Goal: Task Accomplishment & Management: Manage account settings

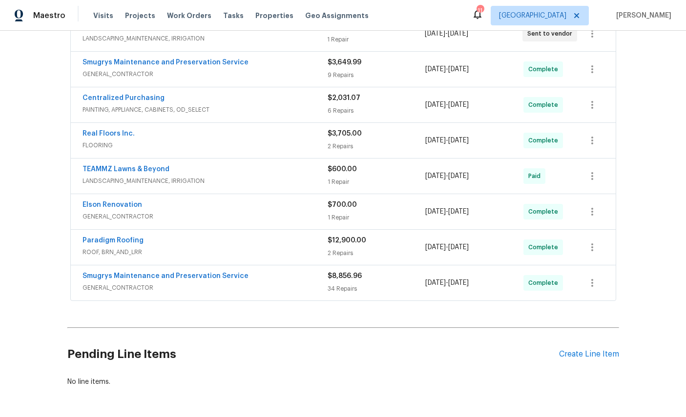
scroll to position [397, 0]
click at [586, 359] on div "Create Line Item" at bounding box center [589, 355] width 60 height 9
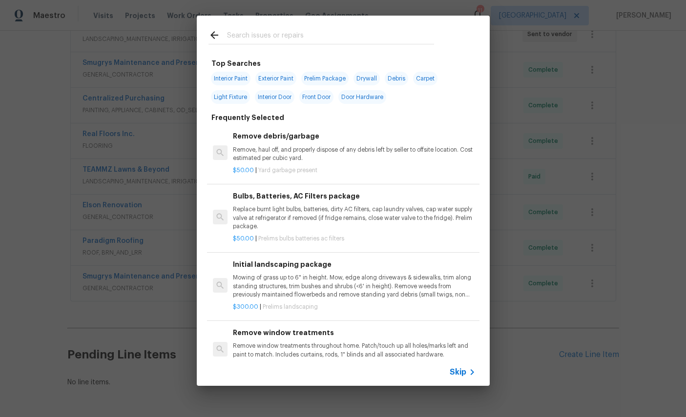
click at [304, 37] on input "text" at bounding box center [330, 36] width 207 height 15
type input "Windows"
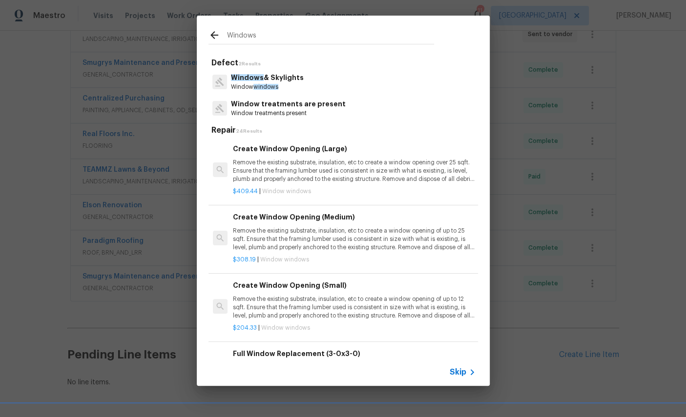
click at [256, 77] on span "Windows" at bounding box center [247, 77] width 33 height 7
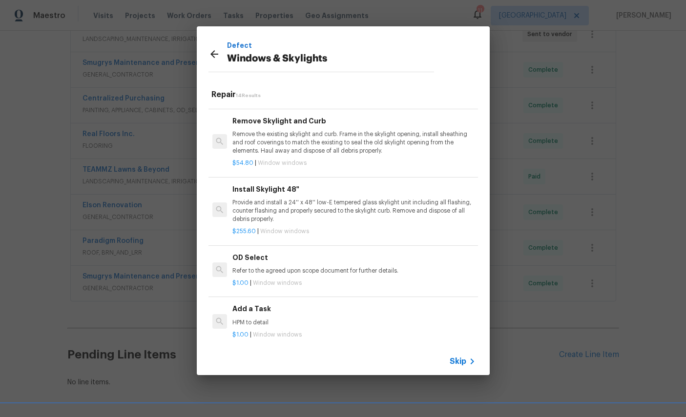
scroll to position [649, 0]
click at [309, 309] on h6 "Add a Task" at bounding box center [353, 310] width 242 height 11
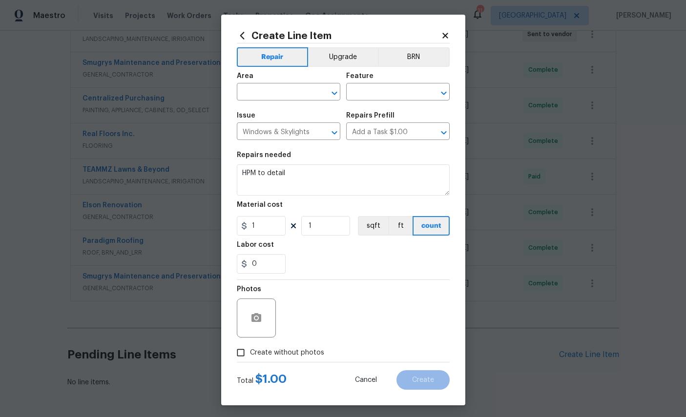
click at [281, 87] on input "text" at bounding box center [275, 92] width 76 height 15
click at [284, 134] on li "Exterior Overall" at bounding box center [289, 132] width 104 height 16
type input "Exterior Overall"
click at [384, 94] on input "text" at bounding box center [384, 92] width 76 height 15
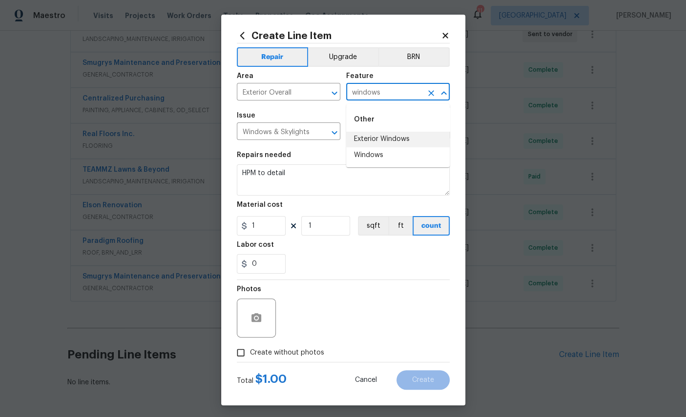
click at [396, 138] on li "Exterior Windows" at bounding box center [398, 139] width 104 height 16
type input "Exterior Windows"
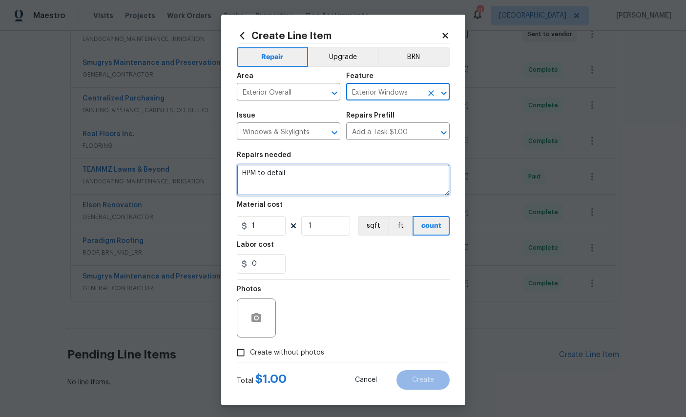
click at [326, 176] on textarea "HPM to detail" at bounding box center [343, 180] width 213 height 31
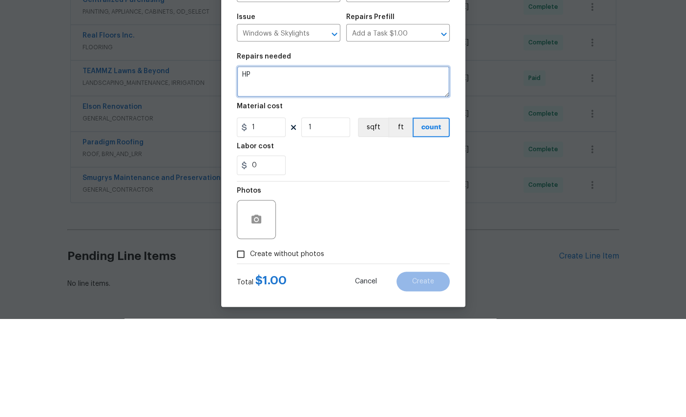
type textarea "H"
type textarea "Repair or replace all broken cranks and make sure ALL windows function properly"
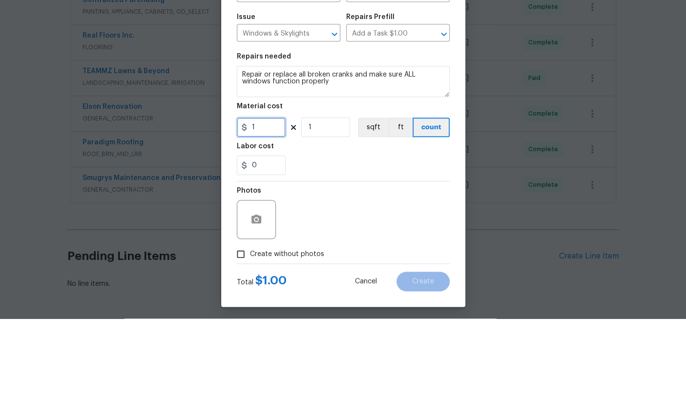
click at [256, 216] on input "1" at bounding box center [261, 226] width 49 height 20
click at [274, 216] on input "1" at bounding box center [261, 226] width 49 height 20
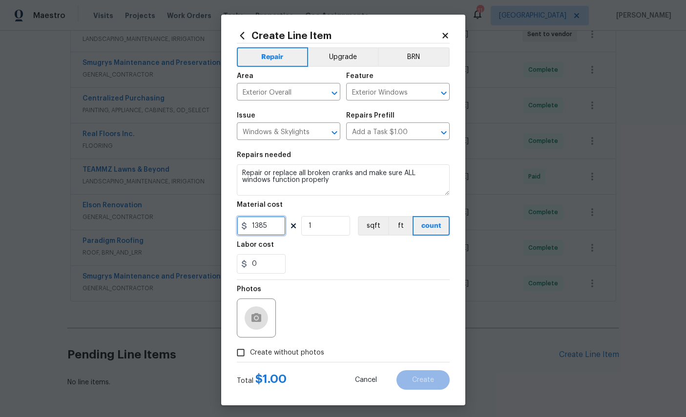
type input "1385"
click at [253, 322] on icon "button" at bounding box center [256, 317] width 10 height 9
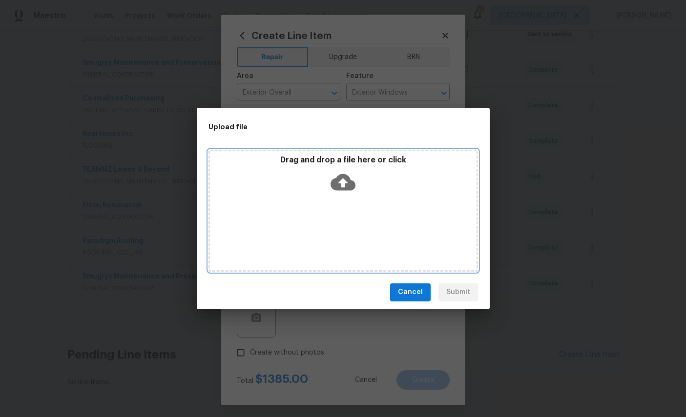
click at [341, 176] on icon at bounding box center [343, 182] width 25 height 17
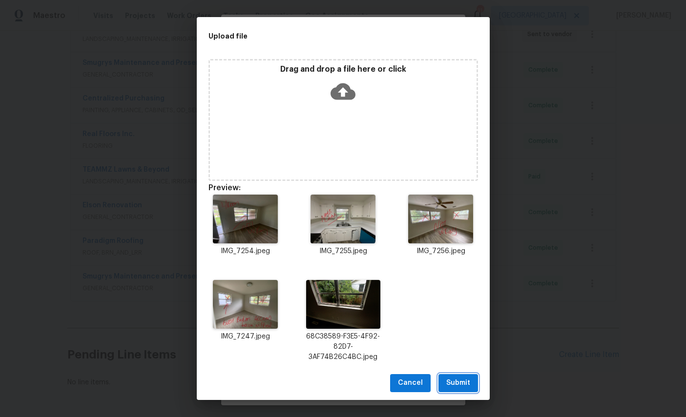
click at [463, 381] on span "Submit" at bounding box center [458, 383] width 24 height 12
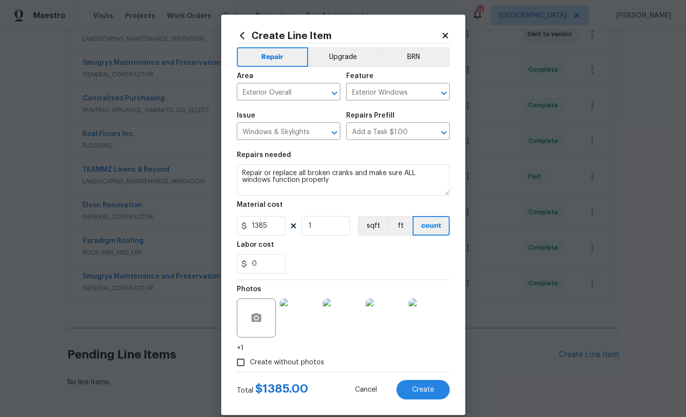
click at [429, 394] on span "Create" at bounding box center [423, 390] width 22 height 7
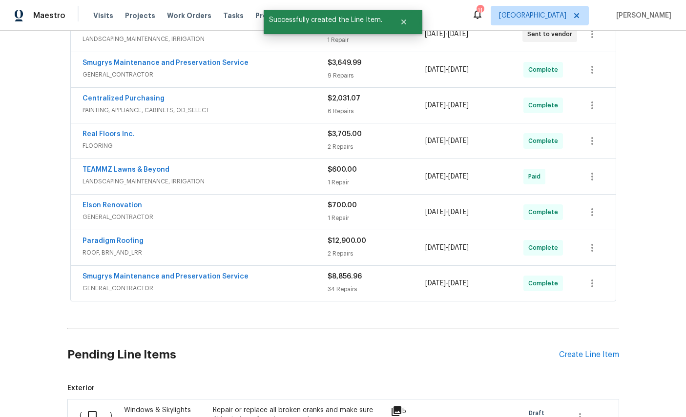
click at [84, 406] on input "checkbox" at bounding box center [96, 416] width 28 height 21
checkbox input "true"
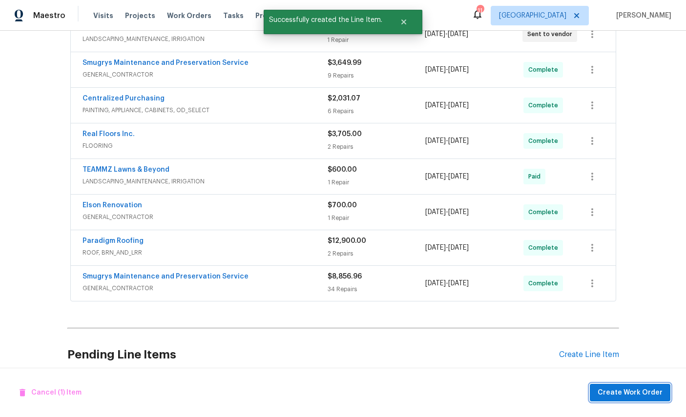
click at [632, 390] on span "Create Work Order" at bounding box center [630, 393] width 65 height 12
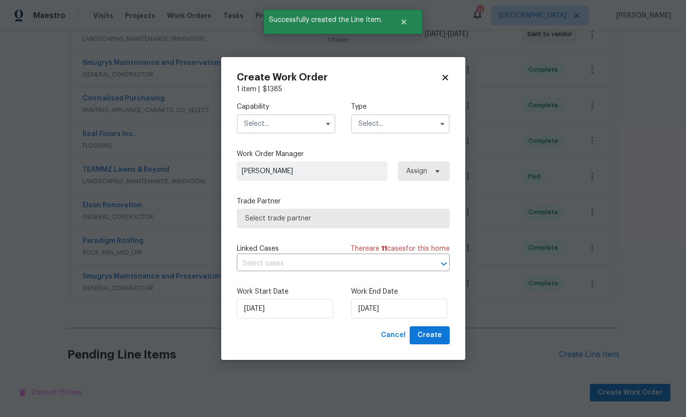
click at [274, 114] on input "text" at bounding box center [286, 124] width 99 height 20
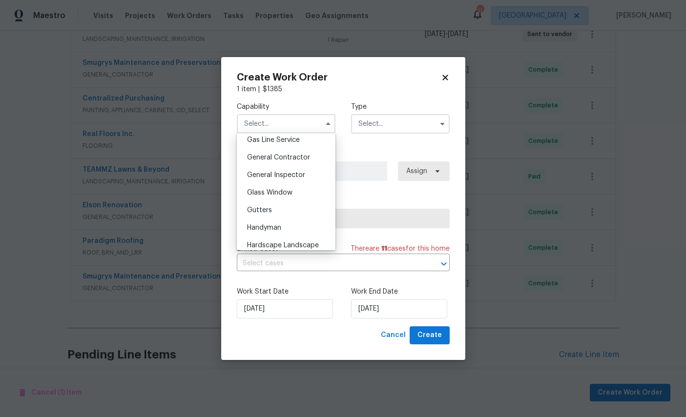
scroll to position [452, 0]
click at [292, 198] on span "Glass Window" at bounding box center [269, 194] width 45 height 7
type input "Glass Window"
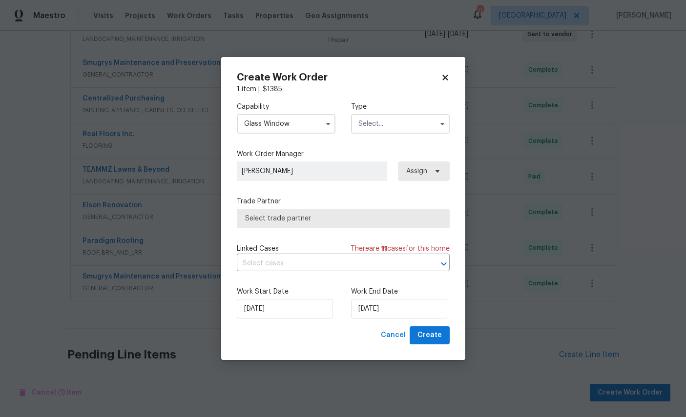
click at [403, 119] on input "text" at bounding box center [400, 124] width 99 height 20
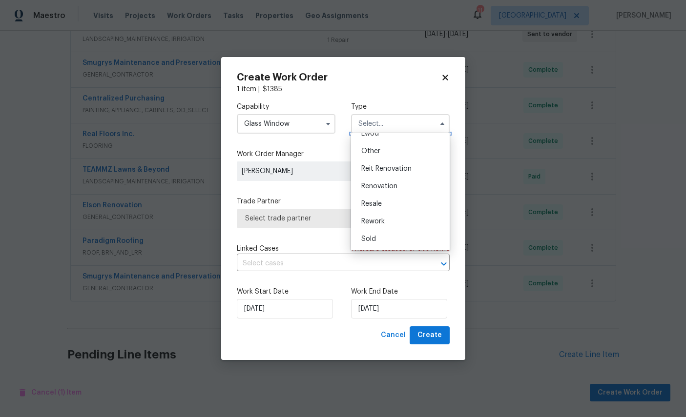
scroll to position [123, 0]
click at [388, 186] on span "Renovation" at bounding box center [379, 186] width 36 height 7
type input "Renovation"
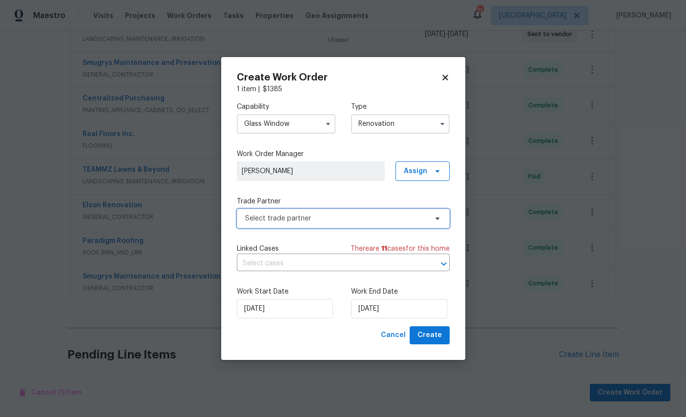
click at [338, 214] on span "Select trade partner" at bounding box center [336, 219] width 182 height 10
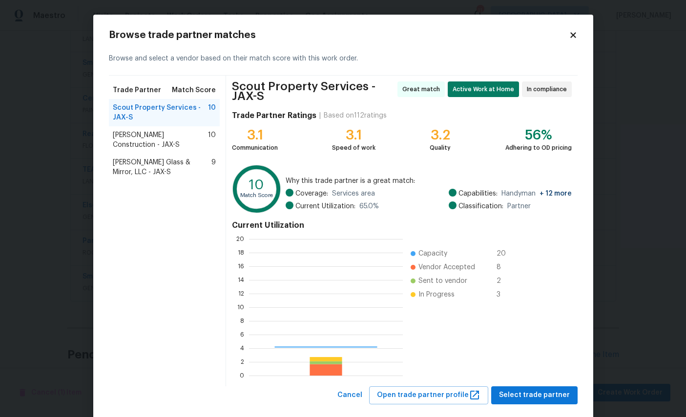
scroll to position [137, 154]
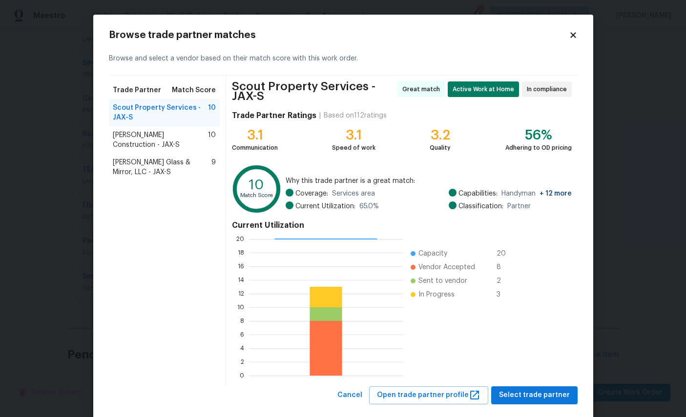
click at [169, 167] on span "Baum Glass & Mirror, LLC - JAX-S" at bounding box center [162, 168] width 99 height 20
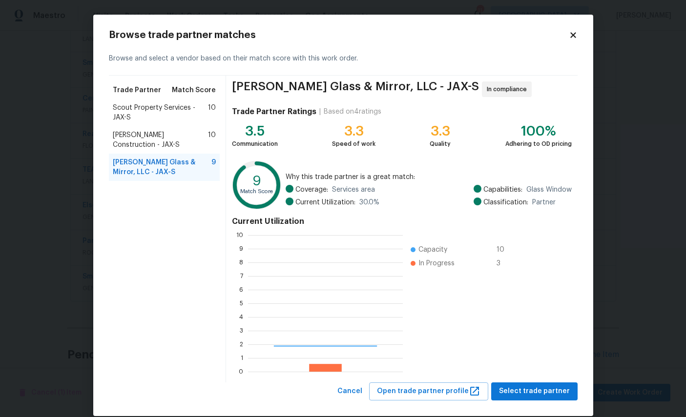
scroll to position [137, 155]
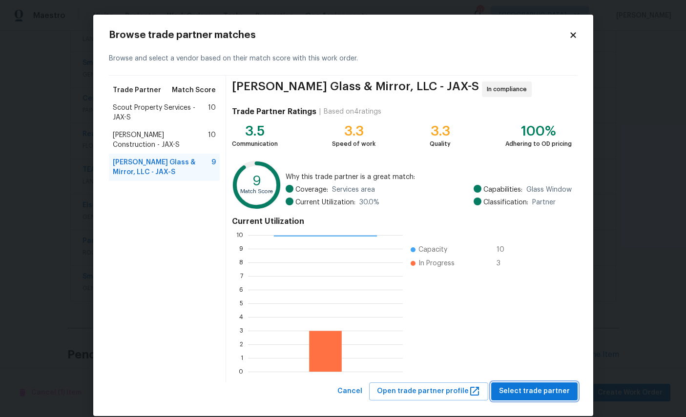
click at [536, 391] on span "Select trade partner" at bounding box center [534, 392] width 71 height 12
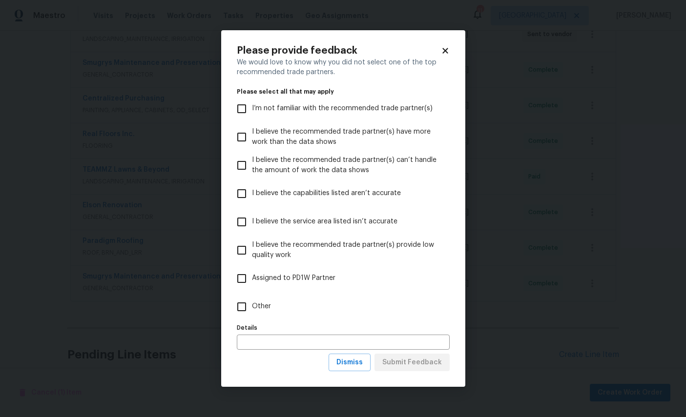
click at [275, 301] on label "Other" at bounding box center [336, 307] width 210 height 28
click at [252, 301] on input "Other" at bounding box center [241, 307] width 21 height 21
checkbox input "true"
click at [421, 366] on span "Submit Feedback" at bounding box center [412, 363] width 60 height 12
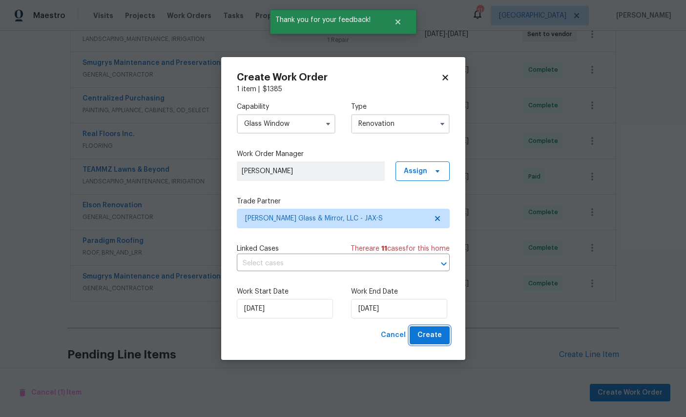
click at [435, 335] on span "Create" at bounding box center [429, 336] width 24 height 12
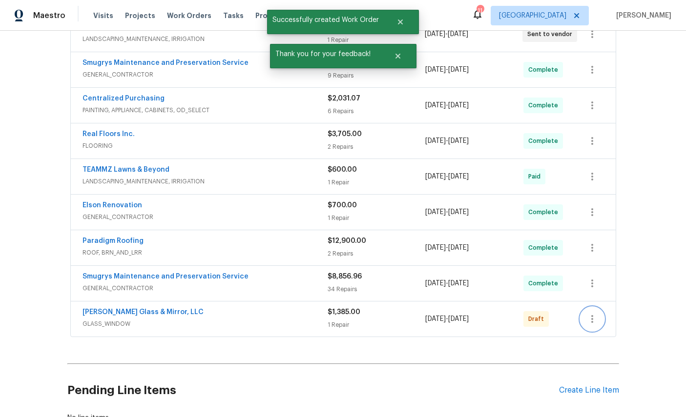
click at [595, 313] on icon "button" at bounding box center [592, 319] width 12 height 12
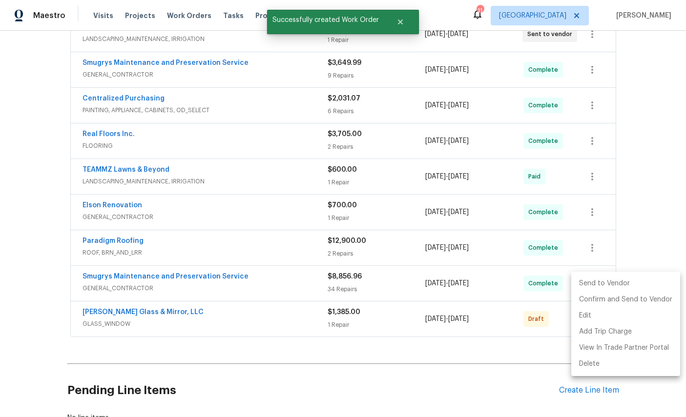
click at [603, 284] on li "Send to Vendor" at bounding box center [625, 284] width 109 height 16
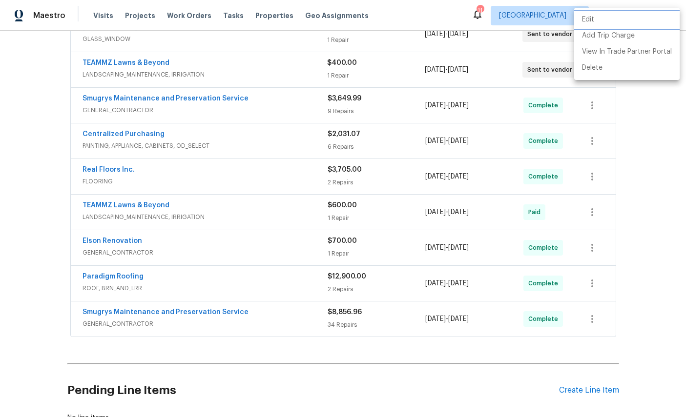
scroll to position [0, 0]
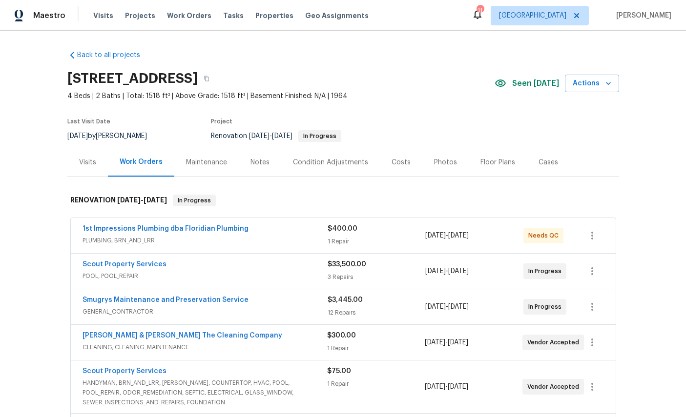
click at [411, 166] on div "Costs" at bounding box center [401, 163] width 19 height 10
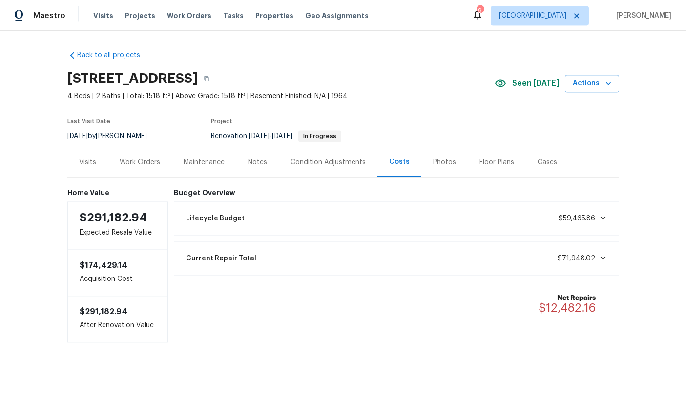
scroll to position [4, 0]
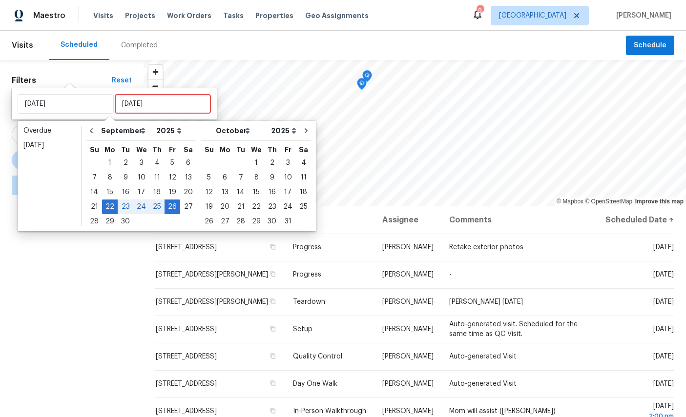
select select "8"
select select "2025"
select select "9"
select select "2025"
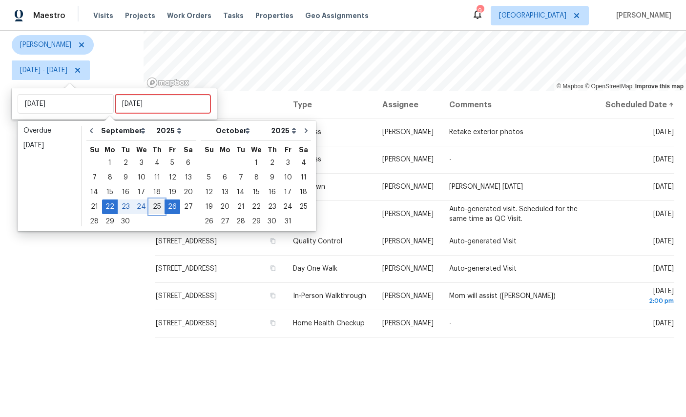
click at [163, 207] on div "25" at bounding box center [156, 207] width 15 height 14
type input "Thu, Sep 25"
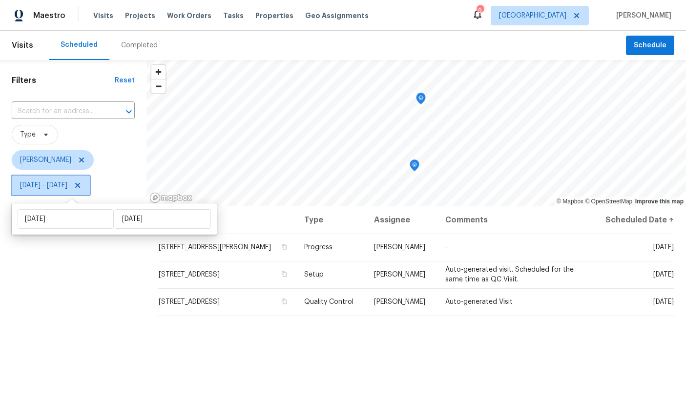
click at [90, 178] on span "Mon, Sep 22 - Thu, Sep 25" at bounding box center [51, 186] width 78 height 20
click at [67, 189] on span "Mon, Sep 22 - Thu, Sep 25" at bounding box center [43, 186] width 47 height 10
click at [144, 216] on input "Thu, Sep 25" at bounding box center [163, 219] width 96 height 20
select select "8"
select select "2025"
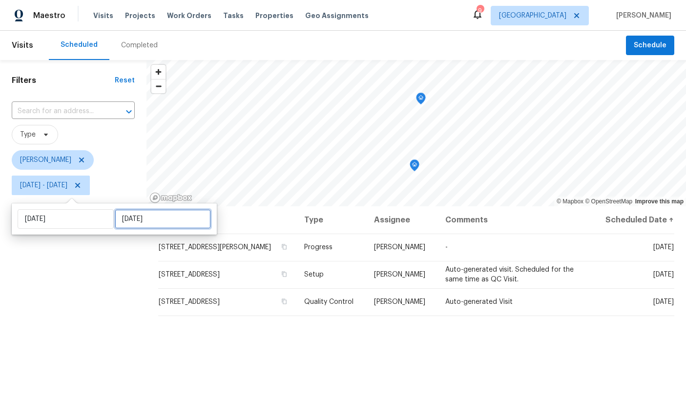
select select "9"
select select "2025"
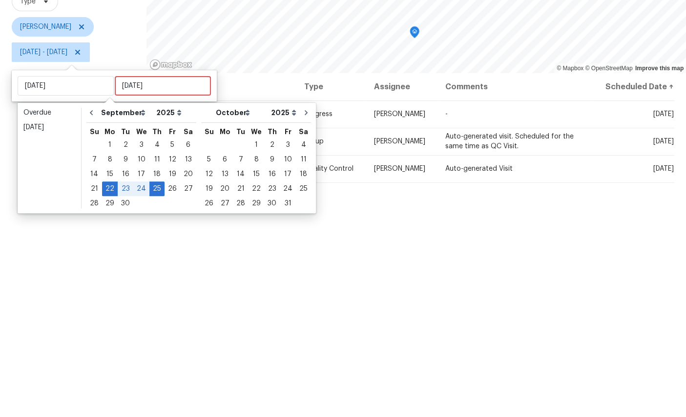
scroll to position [37, 0]
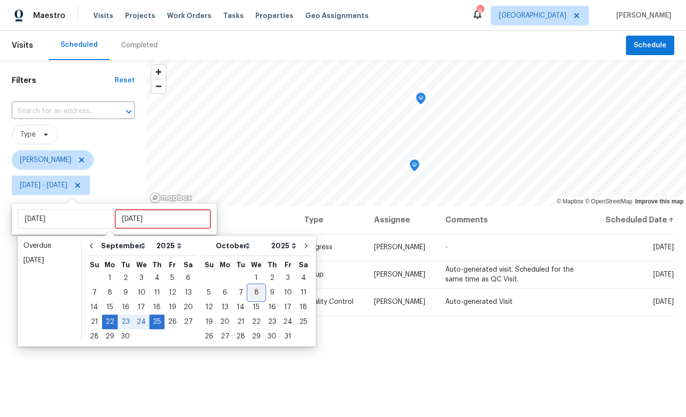
click at [261, 286] on div "8" at bounding box center [257, 293] width 16 height 14
type input "Wed, Oct 08"
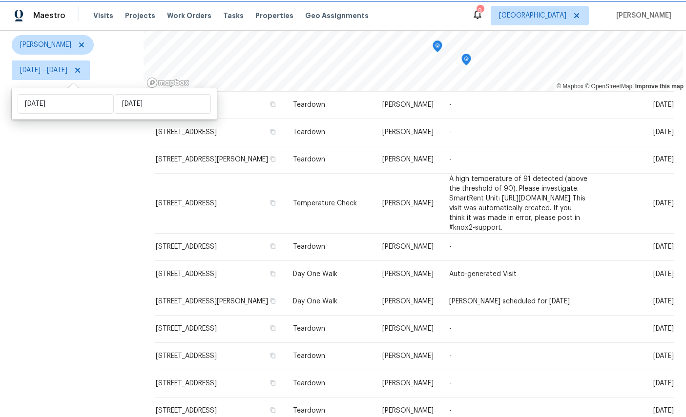
scroll to position [191, 0]
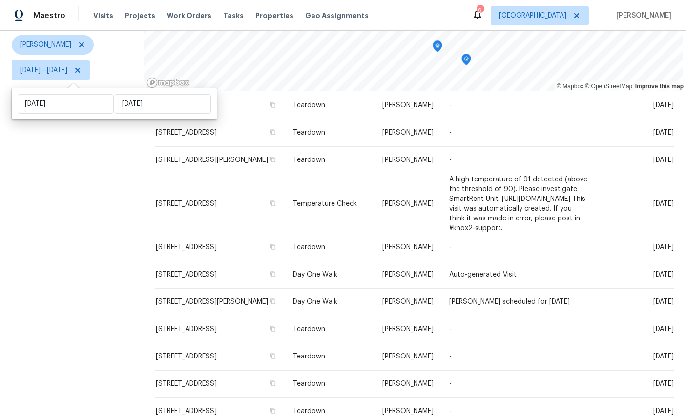
click at [0, 0] on icon at bounding box center [0, 0] width 0 height 0
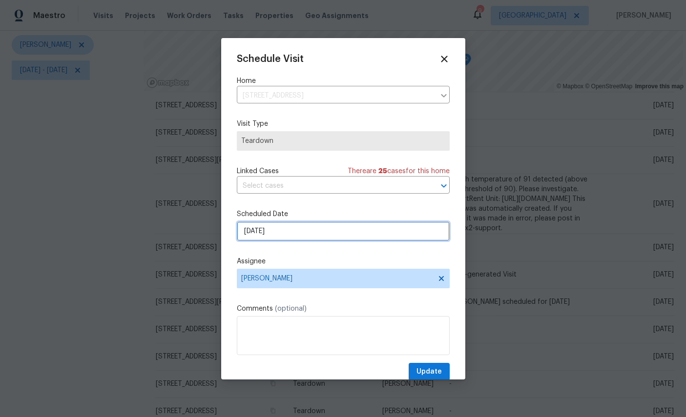
click at [321, 235] on input "10/2/2025" at bounding box center [343, 232] width 213 height 20
select select "9"
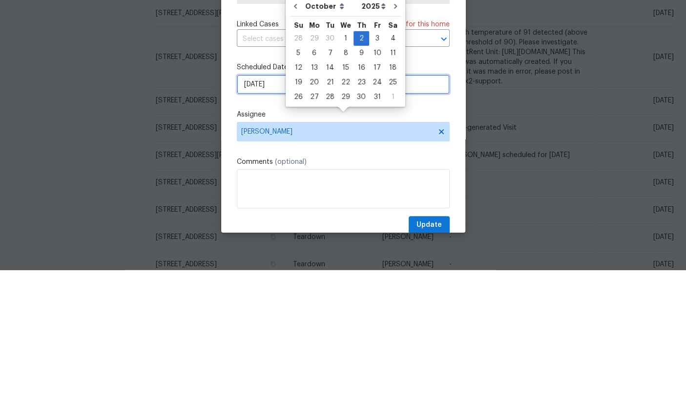
scroll to position [0, 0]
click at [329, 192] on div "7" at bounding box center [330, 199] width 16 height 14
type input "10/7/2025"
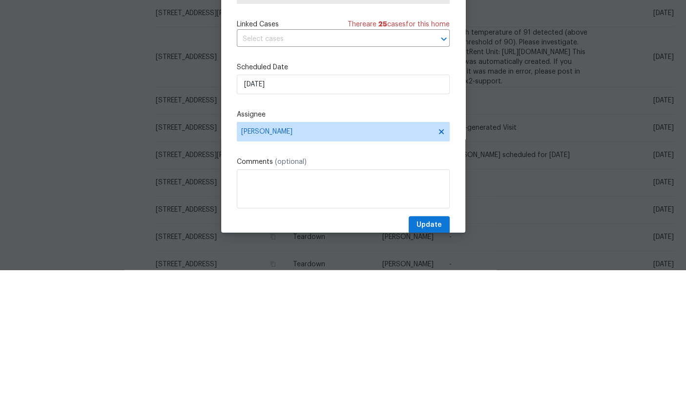
scroll to position [37, 0]
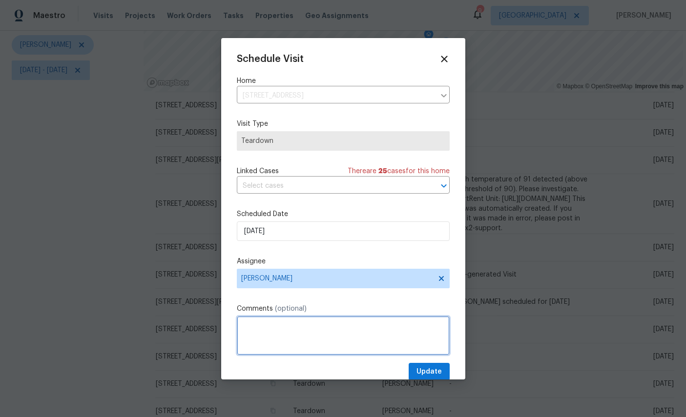
click at [322, 338] on textarea at bounding box center [343, 335] width 213 height 39
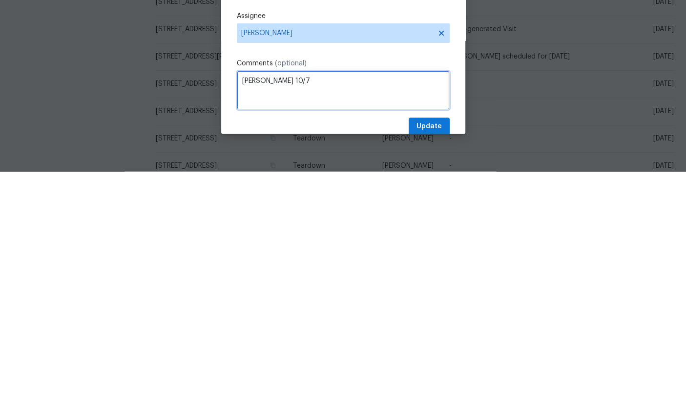
type textarea "COE 10/7"
click at [431, 366] on span "Update" at bounding box center [428, 372] width 25 height 12
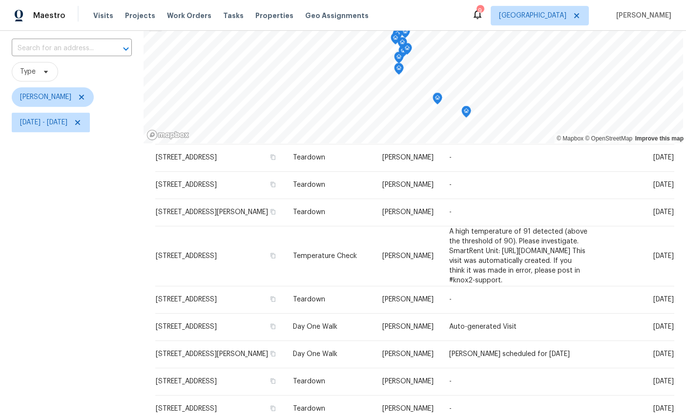
scroll to position [25, 0]
click at [0, 0] on icon at bounding box center [0, 0] width 0 height 0
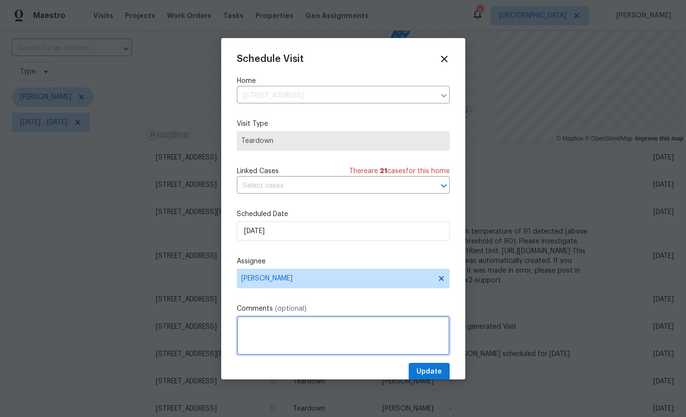
click at [322, 335] on textarea at bounding box center [343, 335] width 213 height 39
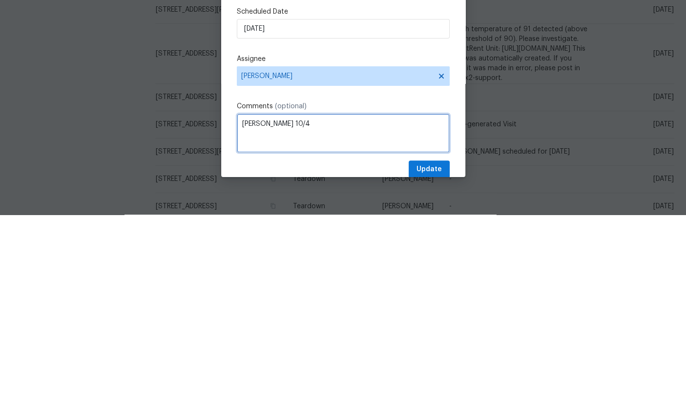
type textarea "COE 10/4"
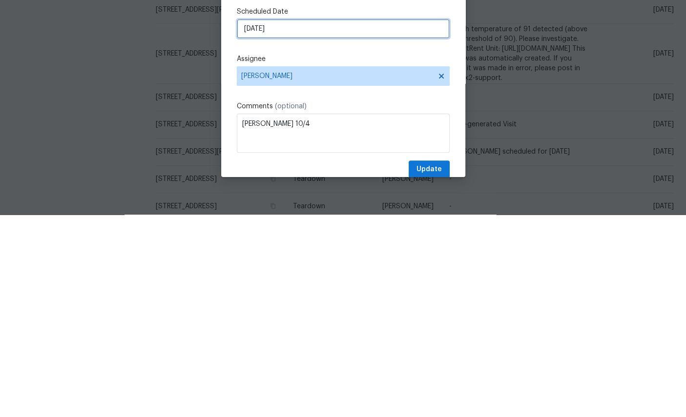
click at [321, 222] on input "9/28/2025" at bounding box center [343, 232] width 213 height 20
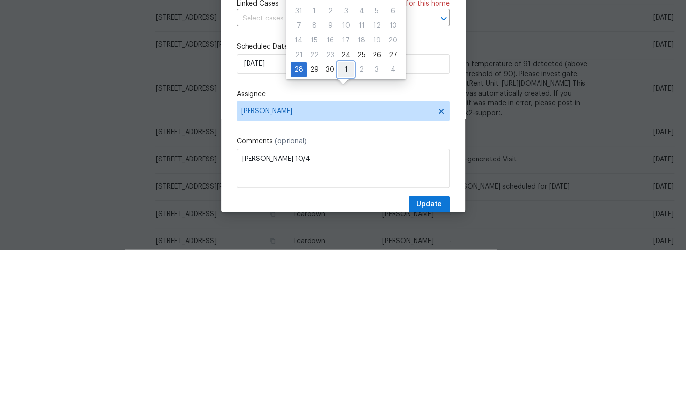
click at [344, 230] on div "1" at bounding box center [346, 237] width 16 height 14
type input "10/1/2025"
select select "9"
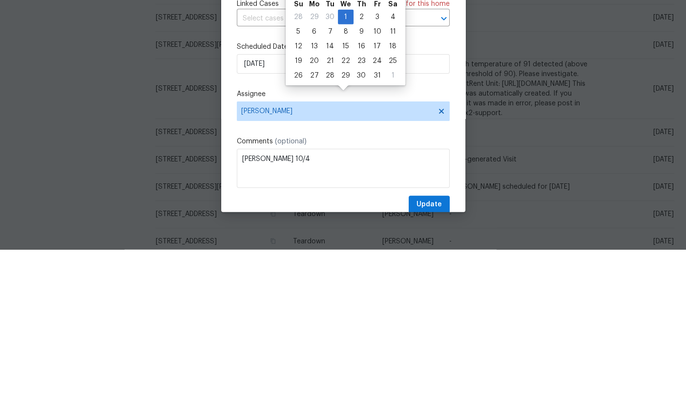
scroll to position [37, 0]
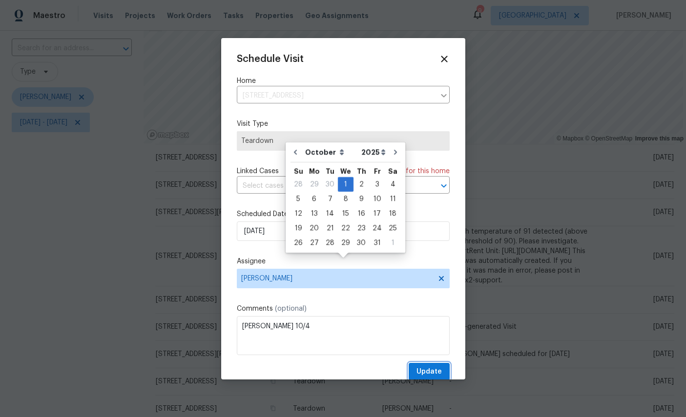
click at [427, 377] on span "Update" at bounding box center [428, 372] width 25 height 12
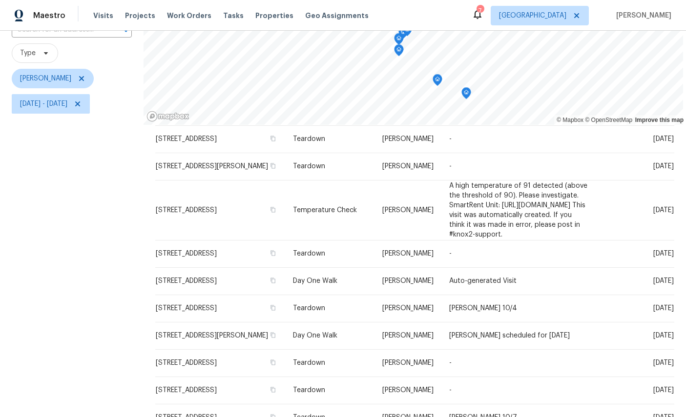
scroll to position [81, 0]
click at [0, 0] on icon at bounding box center [0, 0] width 0 height 0
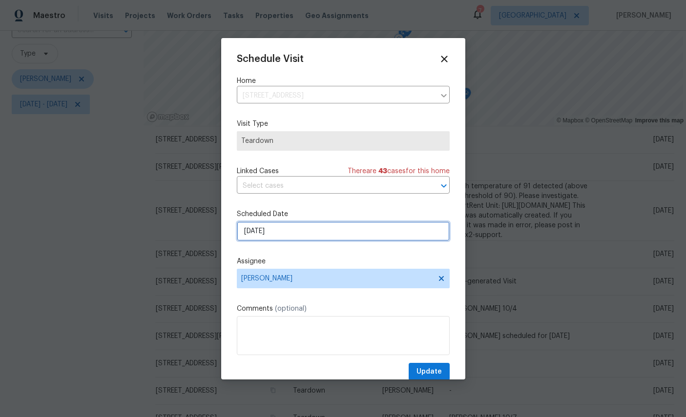
click at [330, 231] on input "9/30/2025" at bounding box center [343, 232] width 213 height 20
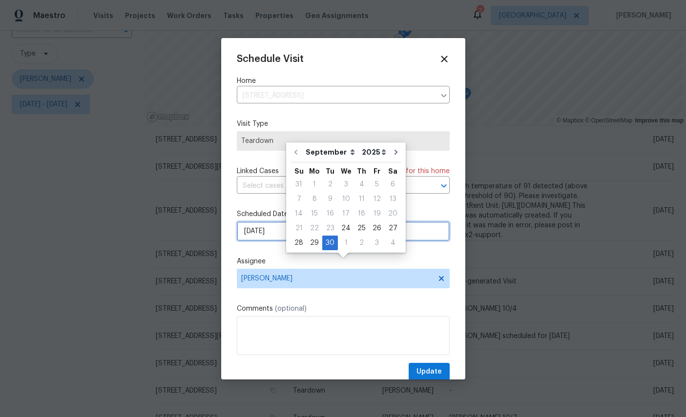
scroll to position [37, 0]
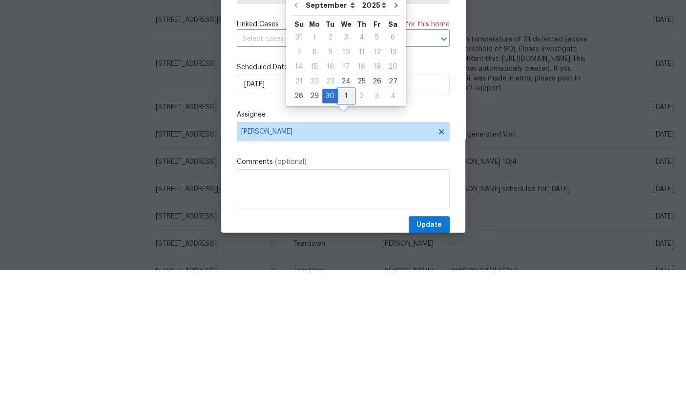
click at [346, 236] on div "1" at bounding box center [346, 243] width 16 height 14
type input "10/1/2025"
select select "9"
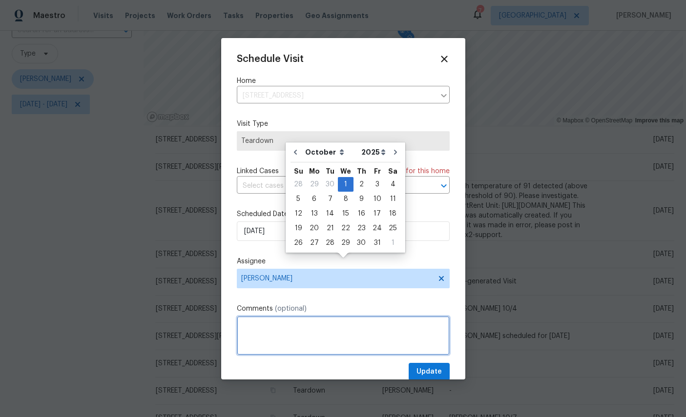
click at [316, 339] on textarea at bounding box center [343, 335] width 213 height 39
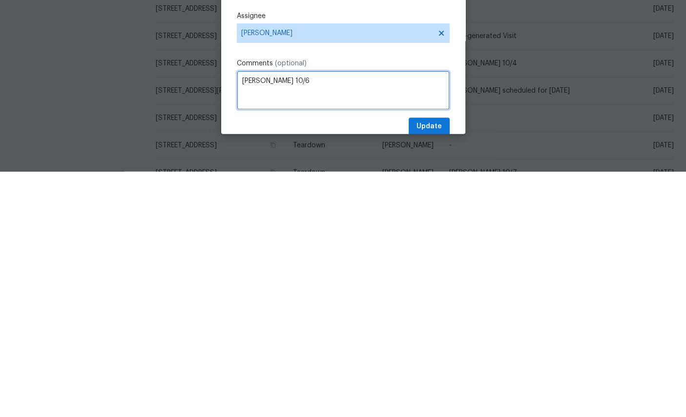
type textarea "COE 10/6"
click at [426, 366] on span "Update" at bounding box center [428, 372] width 25 height 12
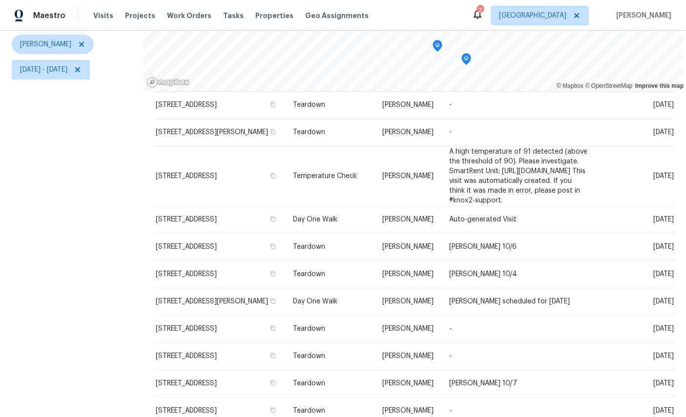
scroll to position [115, 0]
click at [83, 282] on div "Filters Reset ​ Type William Sparks Mon, Sep 22 - Wed, Oct 08" at bounding box center [72, 185] width 144 height 480
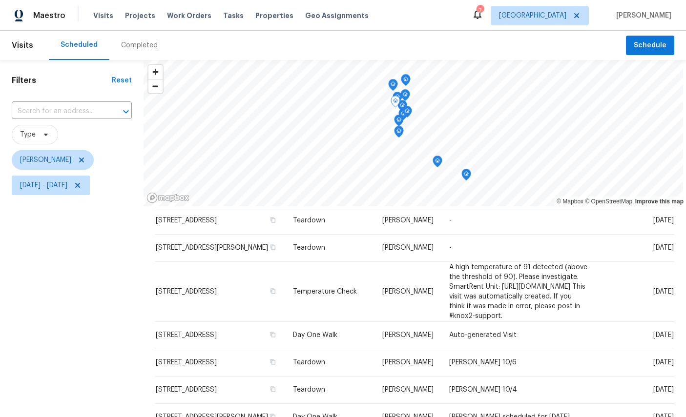
scroll to position [-2, 0]
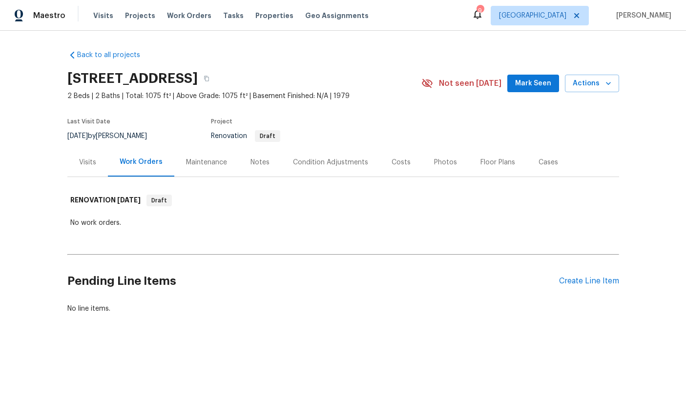
click at [596, 280] on div "Create Line Item" at bounding box center [589, 281] width 60 height 9
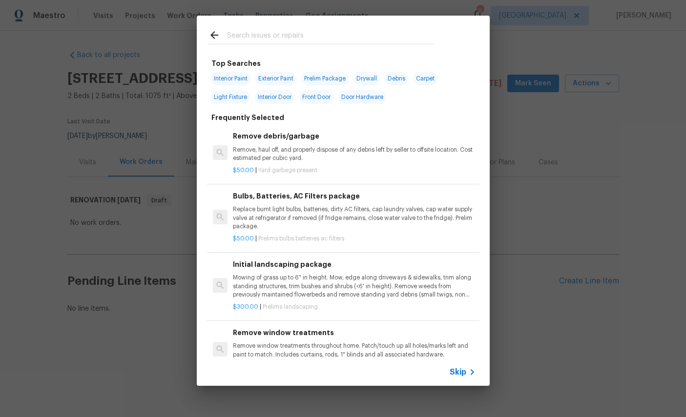
click at [316, 31] on input "text" at bounding box center [330, 36] width 207 height 15
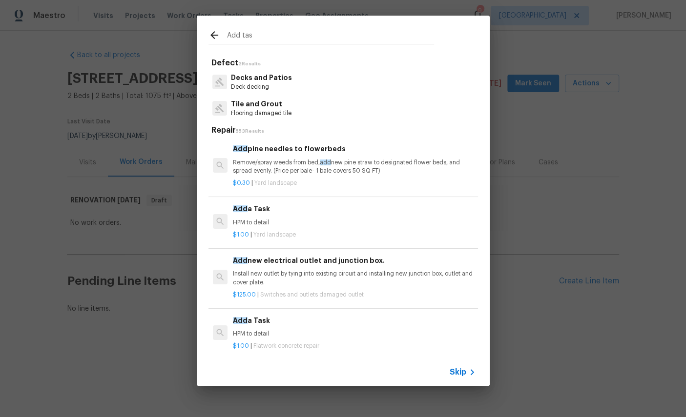
type input "Add task"
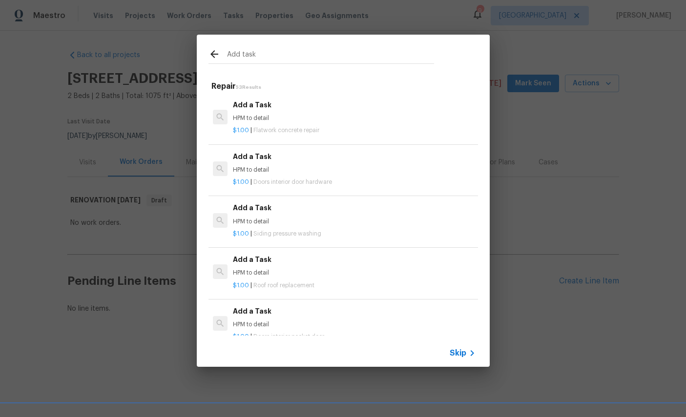
click at [250, 211] on h6 "Add a Task" at bounding box center [354, 208] width 242 height 11
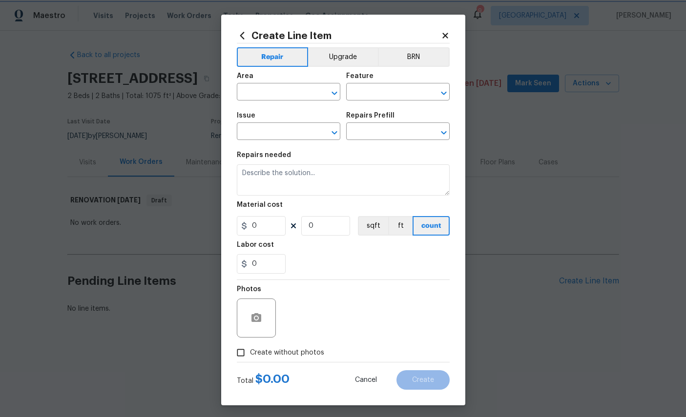
type input "Siding"
type input "Pressure Washing"
type input "Add a Task $1.00"
type textarea "HPM to detail"
type input "1"
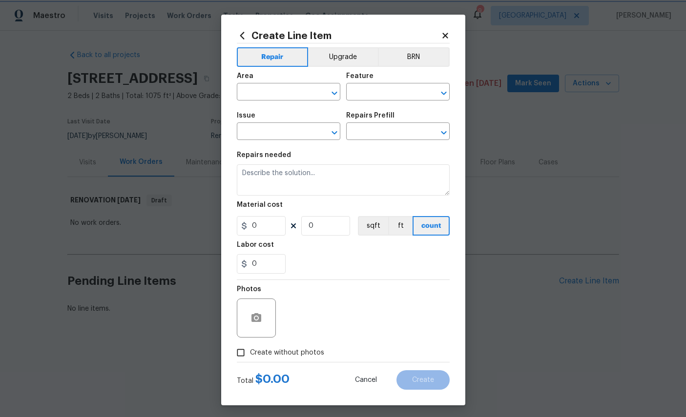
type input "1"
click at [277, 91] on input "text" at bounding box center [275, 92] width 76 height 15
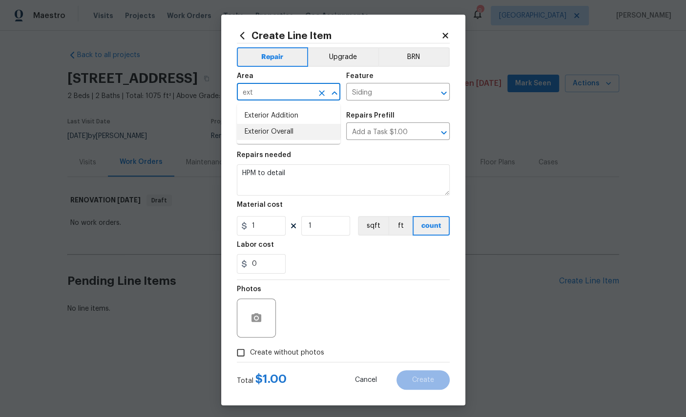
click at [279, 129] on li "Exterior Overall" at bounding box center [289, 132] width 104 height 16
type input "Exterior Overall"
click at [289, 358] on span "Create without photos" at bounding box center [287, 353] width 74 height 10
click at [250, 361] on input "Create without photos" at bounding box center [240, 353] width 19 height 19
checkbox input "true"
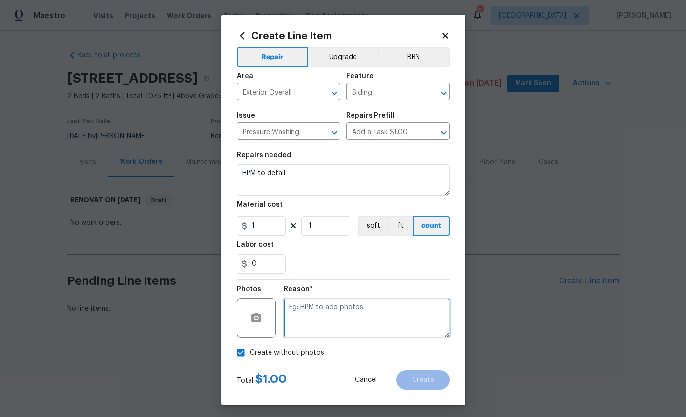
click at [340, 323] on textarea at bounding box center [367, 318] width 166 height 39
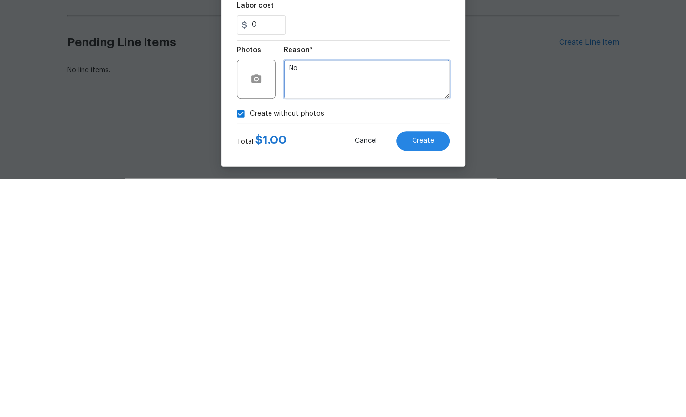
type textarea "No"
click at [418, 377] on span "Create" at bounding box center [423, 380] width 22 height 7
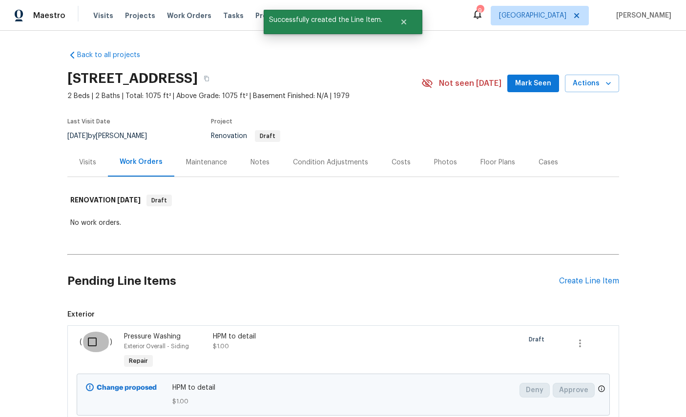
click at [97, 349] on input "checkbox" at bounding box center [96, 342] width 28 height 21
checkbox input "true"
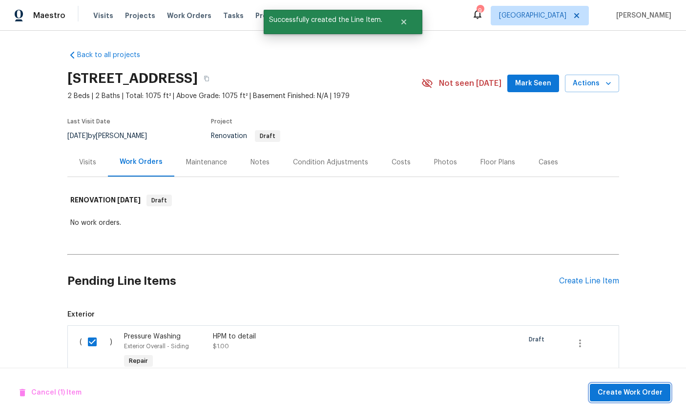
click at [632, 389] on span "Create Work Order" at bounding box center [630, 393] width 65 height 12
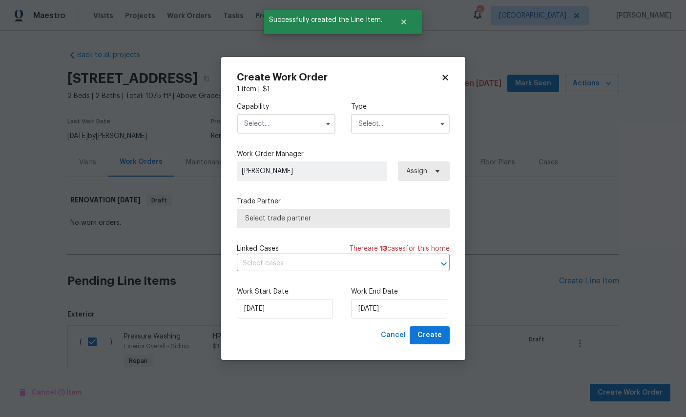
click at [271, 118] on input "text" at bounding box center [286, 124] width 99 height 20
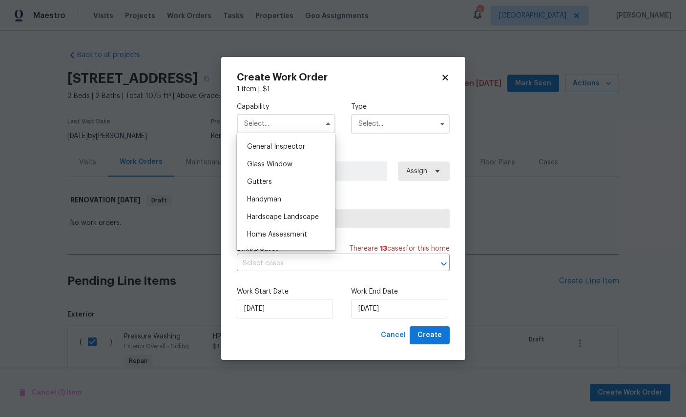
scroll to position [471, 0]
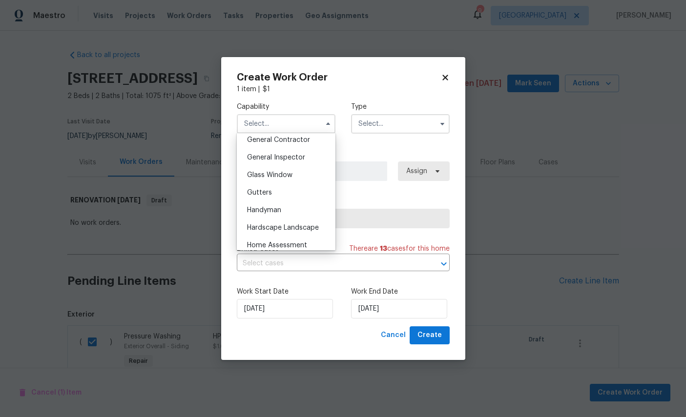
click at [295, 144] on span "General Contractor" at bounding box center [278, 140] width 63 height 7
type input "General Contractor"
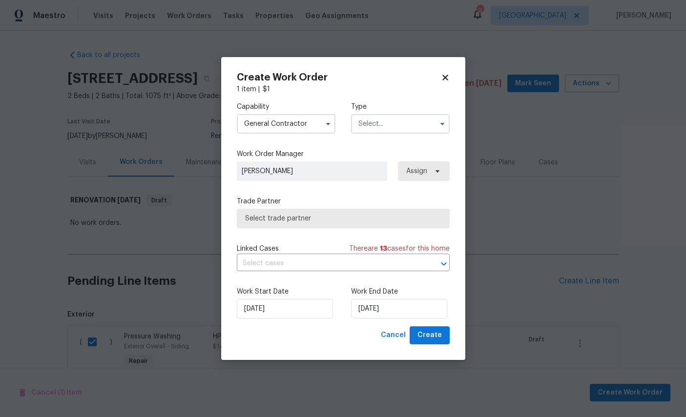
click at [398, 121] on input "text" at bounding box center [400, 124] width 99 height 20
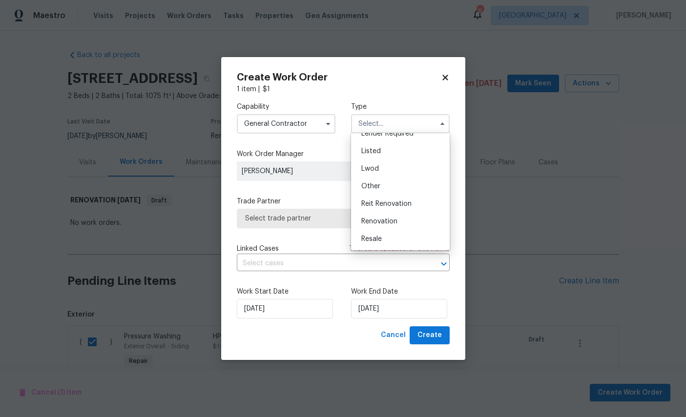
scroll to position [88, 0]
click at [394, 218] on span "Renovation" at bounding box center [379, 214] width 36 height 7
type input "Renovation"
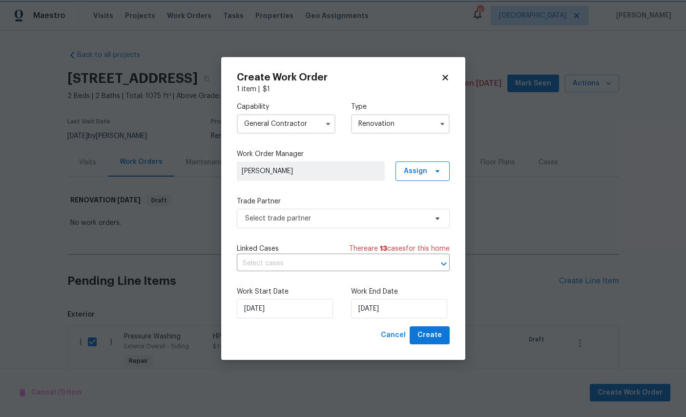
scroll to position [0, 0]
click at [357, 210] on span "Select trade partner" at bounding box center [343, 219] width 213 height 20
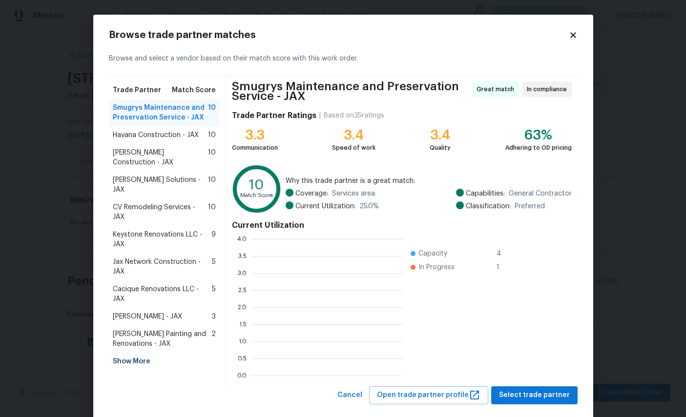
scroll to position [1, 1]
click at [136, 112] on span "Smugrys Maintenance and Preservation Service - JAX" at bounding box center [161, 113] width 96 height 20
click at [530, 389] on button "Select trade partner" at bounding box center [534, 396] width 86 height 18
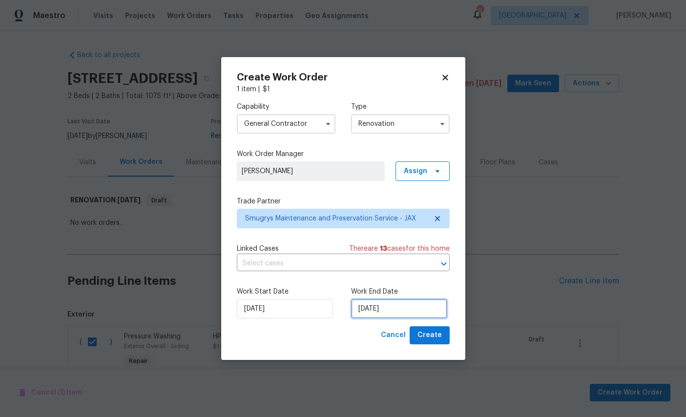
click at [400, 308] on input "9/24/2025" at bounding box center [399, 309] width 96 height 20
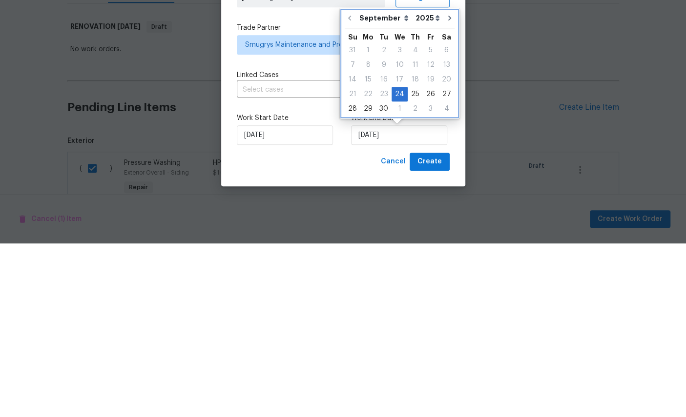
click at [446, 188] on icon "Go to next month" at bounding box center [450, 192] width 8 height 8
type input "10/24/2025"
select select "9"
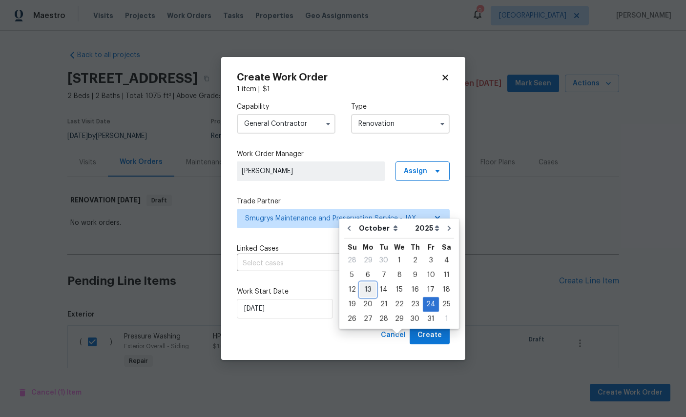
click at [369, 283] on div "13" at bounding box center [368, 290] width 16 height 14
type input "10/13/2025"
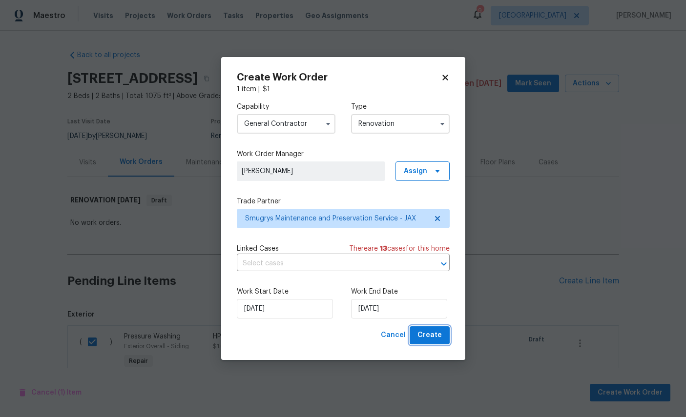
click at [430, 332] on span "Create" at bounding box center [429, 336] width 24 height 12
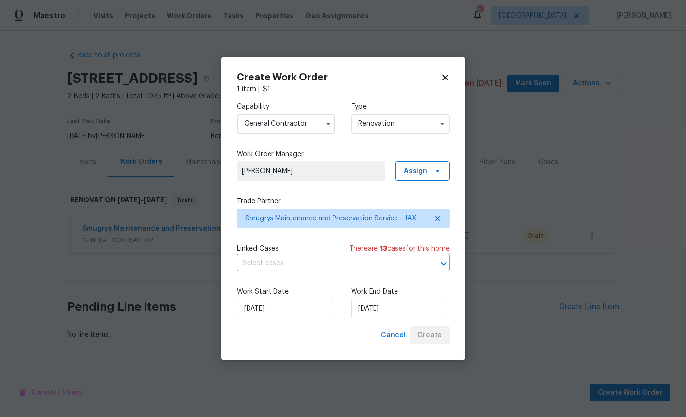
scroll to position [0, 0]
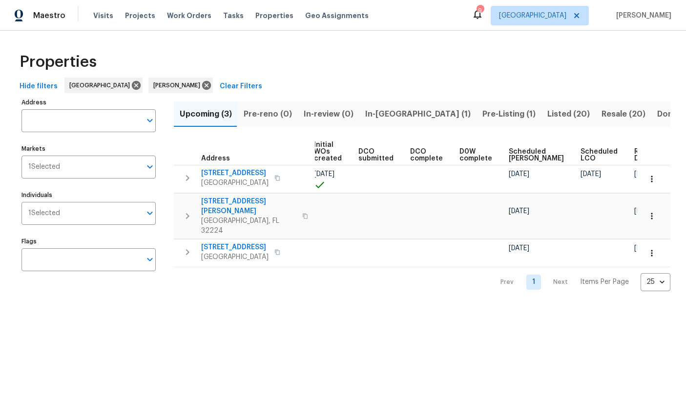
scroll to position [0, 125]
click at [650, 249] on icon "button" at bounding box center [652, 254] width 10 height 10
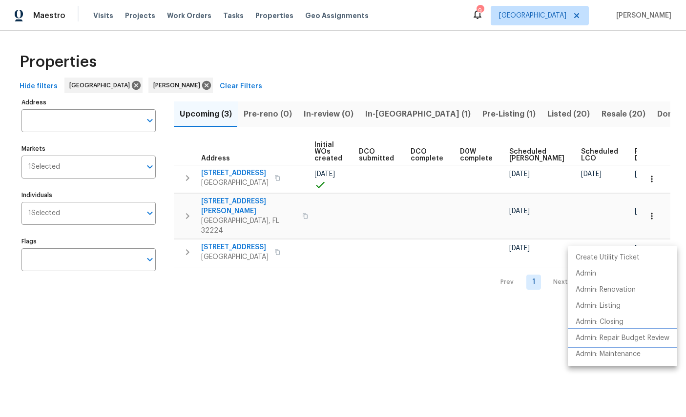
click at [652, 336] on p "Admin: Repair Budget Review" at bounding box center [623, 338] width 94 height 10
click at [475, 350] on div at bounding box center [343, 208] width 686 height 417
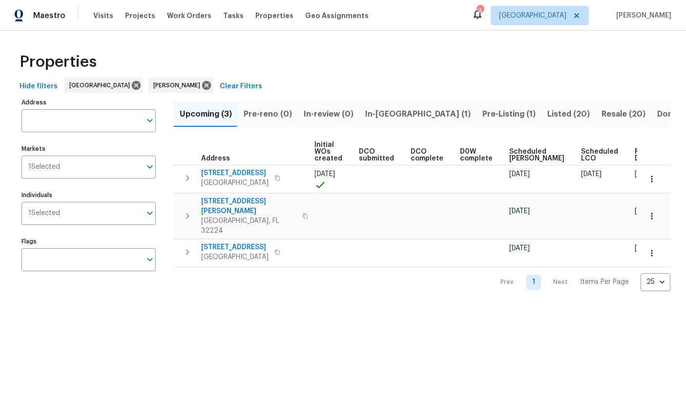
click at [657, 206] on button "button" at bounding box center [651, 216] width 21 height 21
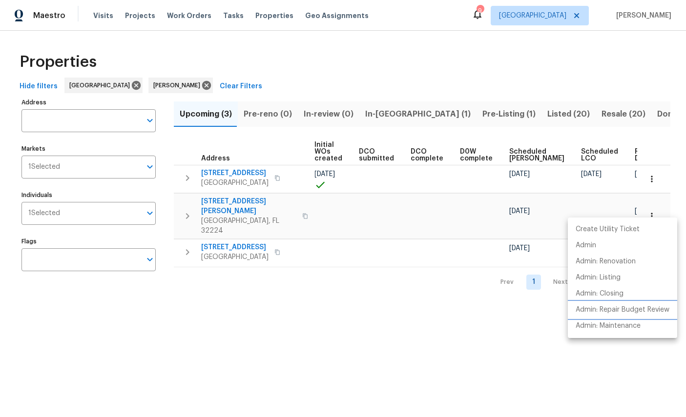
click at [655, 310] on p "Admin: Repair Budget Review" at bounding box center [623, 310] width 94 height 10
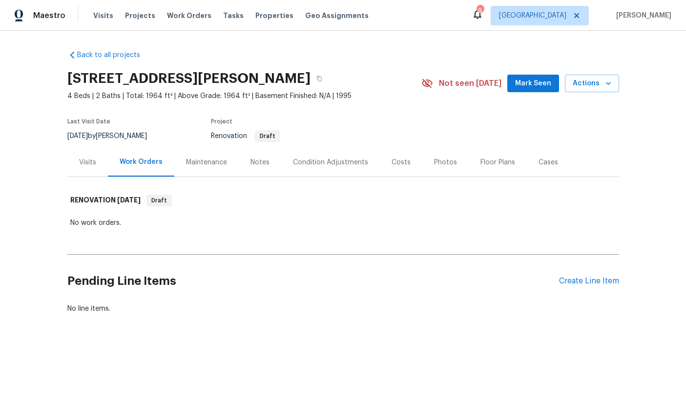
click at [587, 278] on div "Create Line Item" at bounding box center [589, 281] width 60 height 9
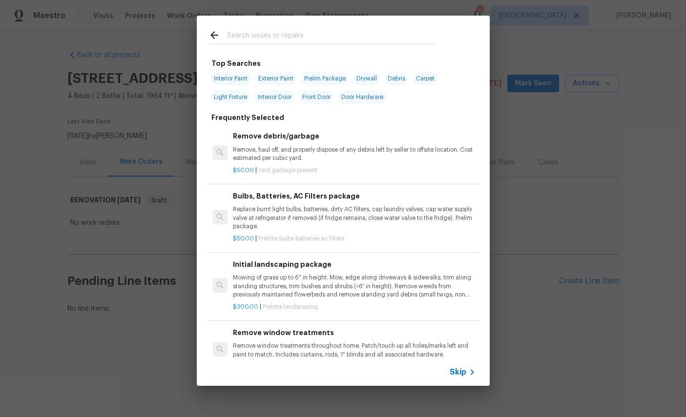
click at [298, 29] on input "text" at bounding box center [330, 36] width 207 height 15
type input "Add"
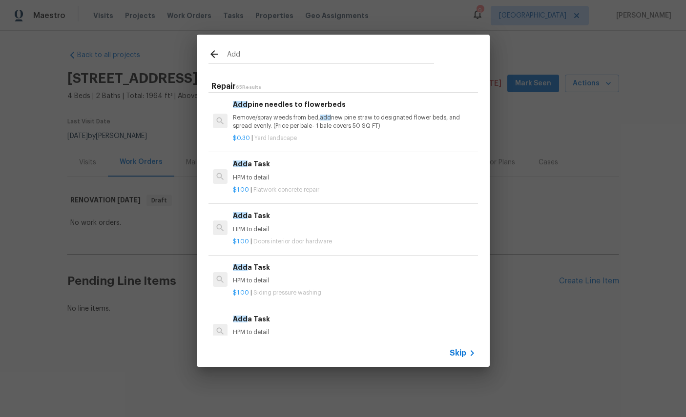
scroll to position [121, 0]
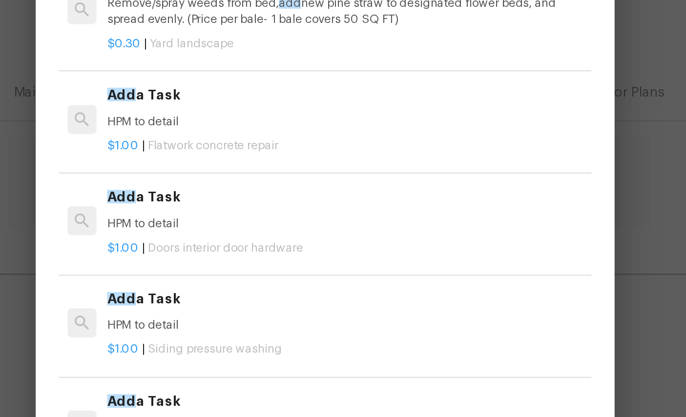
click at [233, 262] on div "Add a Task HPM to detail" at bounding box center [354, 273] width 242 height 23
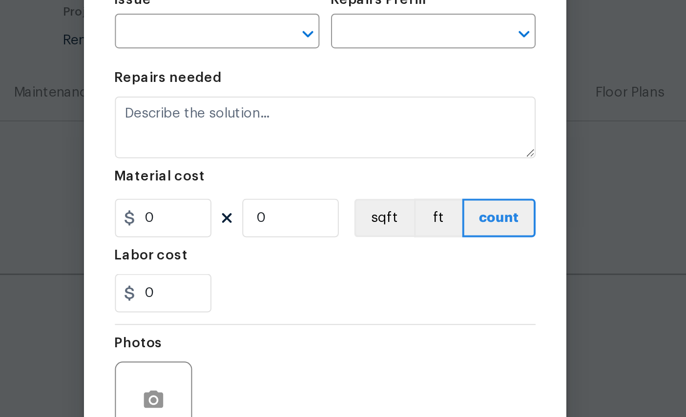
type input "Siding"
type input "Pressure Washing"
type input "Add a Task $1.00"
type textarea "HPM to detail"
type input "1"
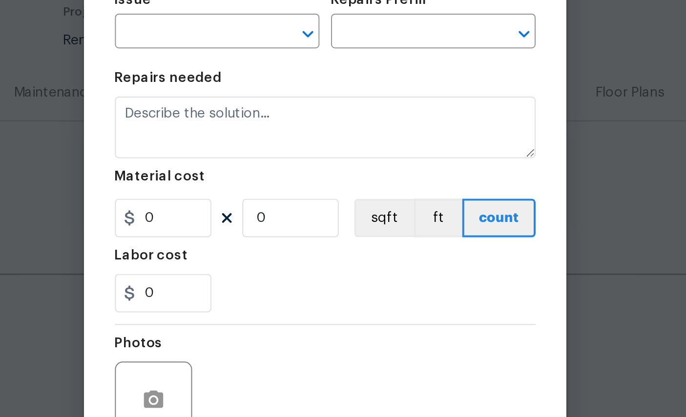
type input "1"
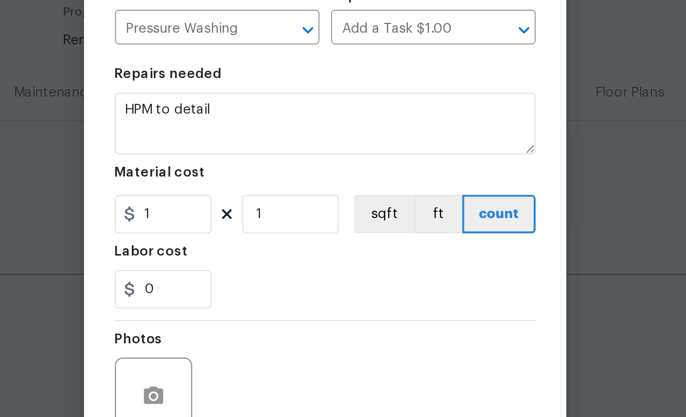
scroll to position [1, 0]
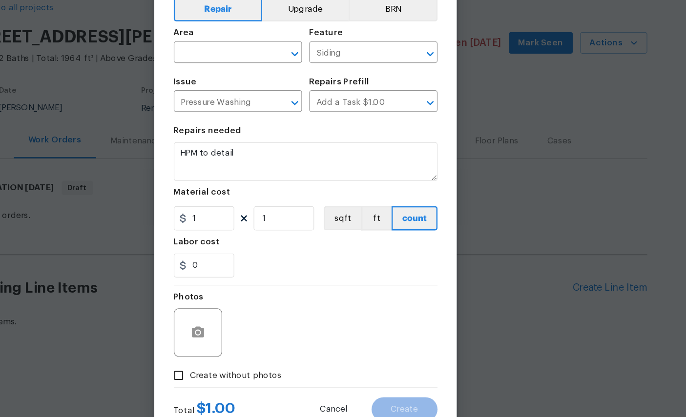
click at [237, 84] on input "text" at bounding box center [275, 91] width 76 height 15
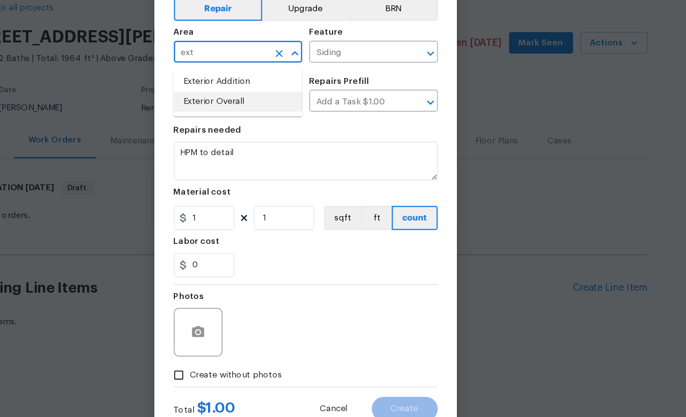
click at [237, 123] on li "Exterior Overall" at bounding box center [289, 131] width 104 height 16
type input "Exterior Overall"
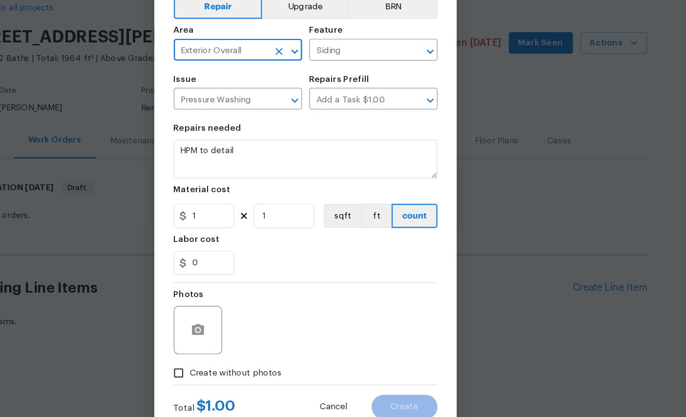
scroll to position [9, 0]
click at [250, 345] on span "Create without photos" at bounding box center [287, 350] width 74 height 10
click at [231, 341] on input "Create without photos" at bounding box center [240, 350] width 19 height 19
checkbox input "true"
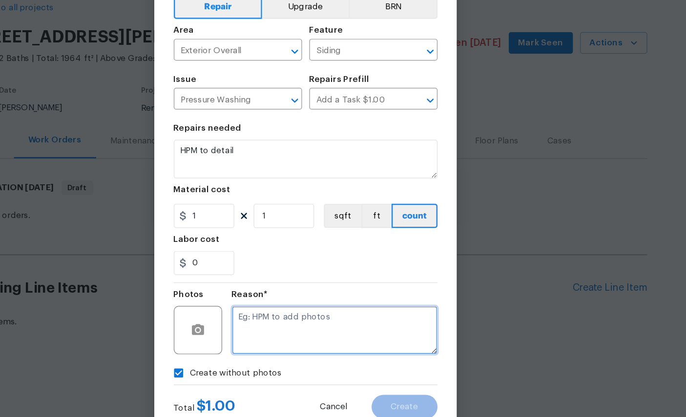
click at [289, 296] on textarea at bounding box center [367, 315] width 166 height 39
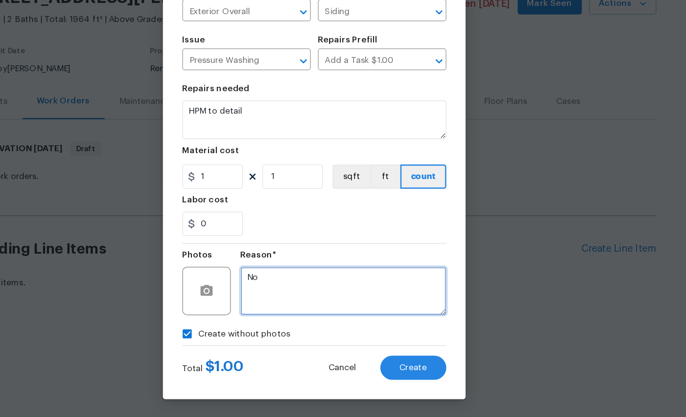
type textarea "No"
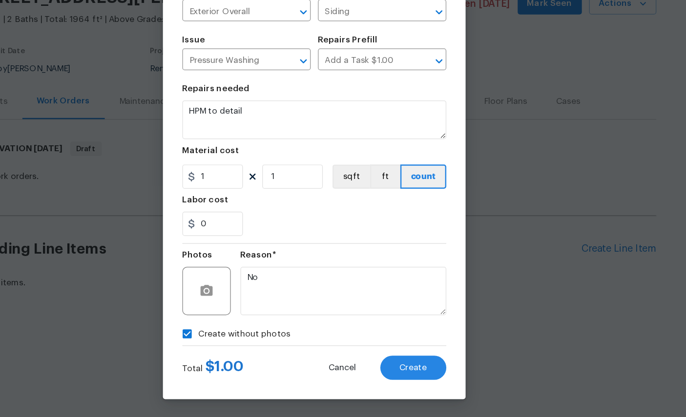
click at [412, 374] on span "Create" at bounding box center [423, 377] width 22 height 7
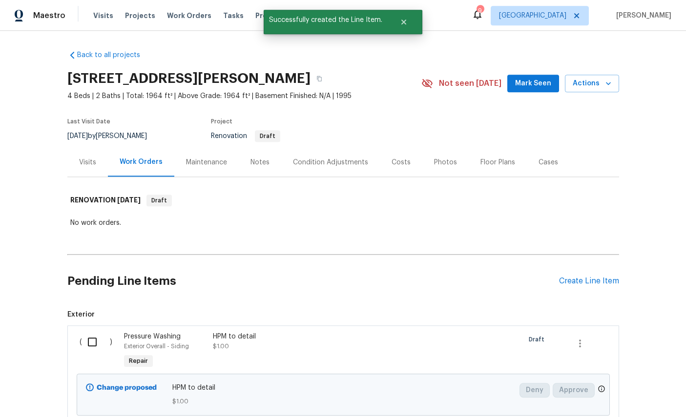
click at [101, 332] on input "checkbox" at bounding box center [96, 342] width 28 height 21
checkbox input "true"
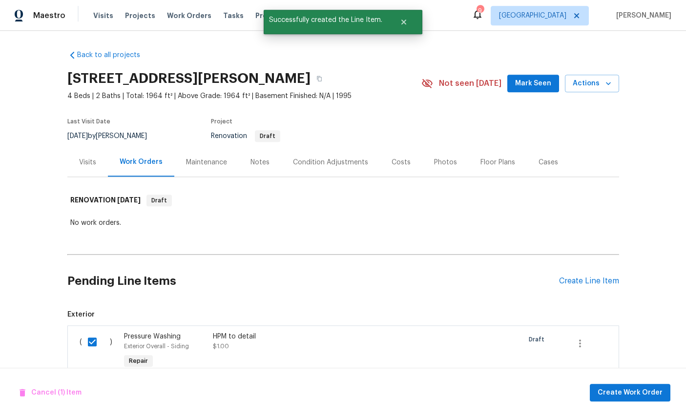
scroll to position [37, 0]
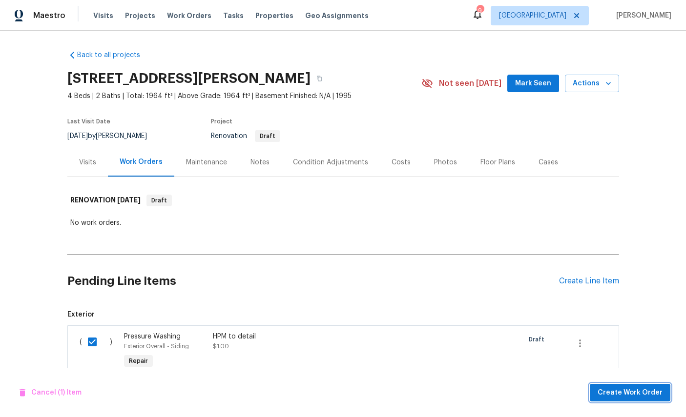
click at [626, 391] on span "Create Work Order" at bounding box center [630, 393] width 65 height 12
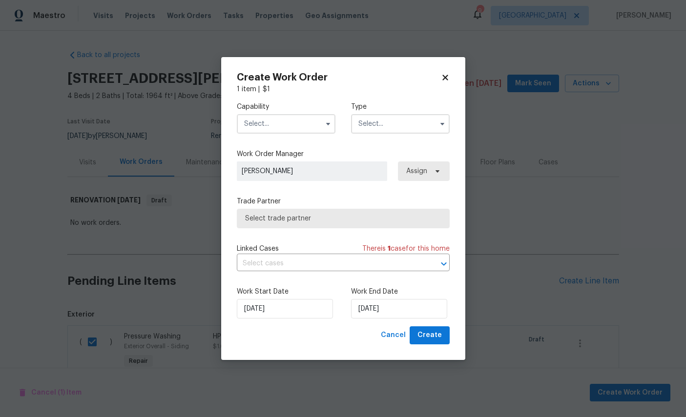
click at [273, 120] on input "text" at bounding box center [286, 124] width 99 height 20
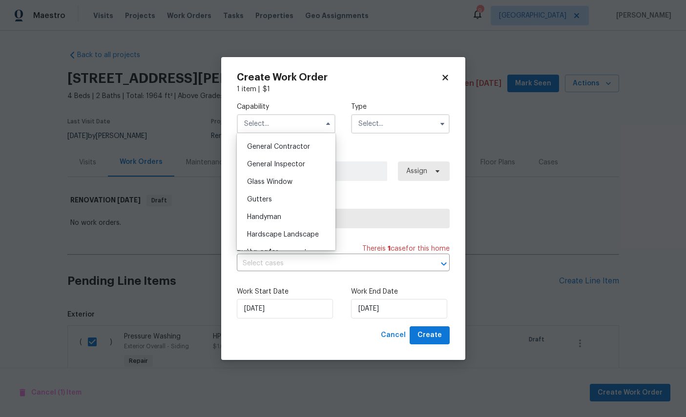
scroll to position [465, 0]
click at [297, 150] on span "General Contractor" at bounding box center [278, 146] width 63 height 7
type input "General Contractor"
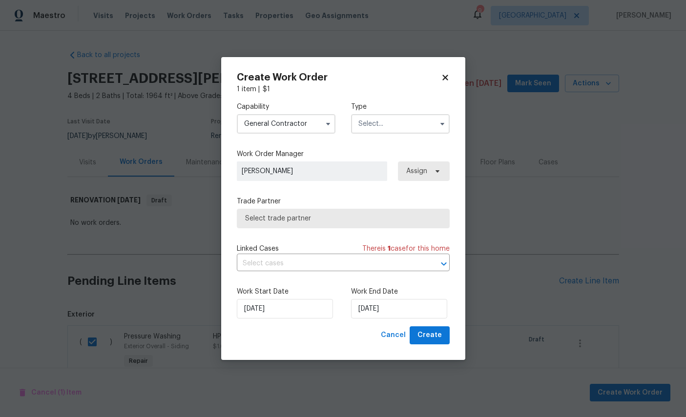
click at [400, 117] on input "text" at bounding box center [400, 124] width 99 height 20
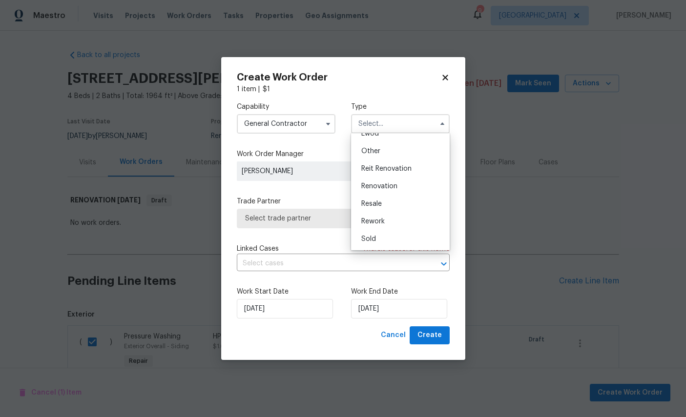
scroll to position [123, 0]
click at [385, 184] on span "Renovation" at bounding box center [379, 186] width 36 height 7
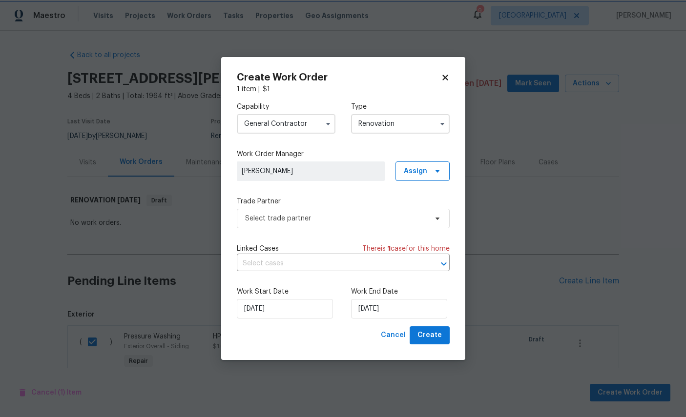
type input "Renovation"
click at [344, 215] on span "Select trade partner" at bounding box center [336, 219] width 182 height 10
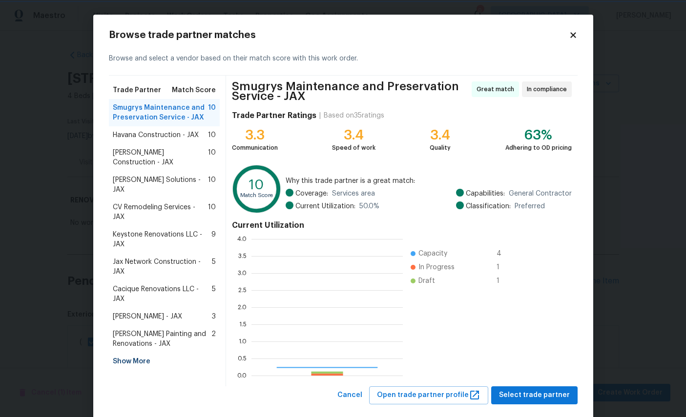
scroll to position [137, 151]
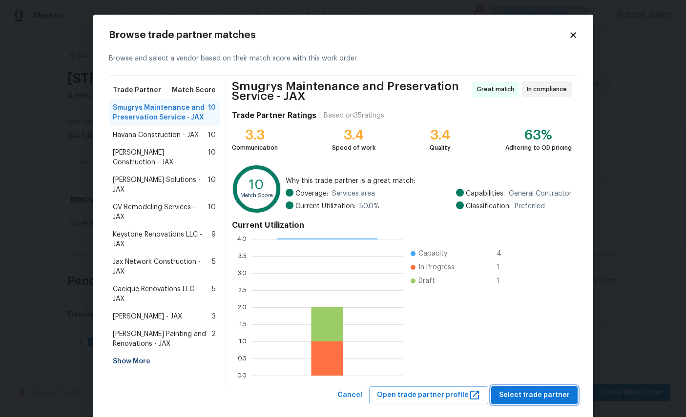
click at [534, 393] on span "Select trade partner" at bounding box center [534, 396] width 71 height 12
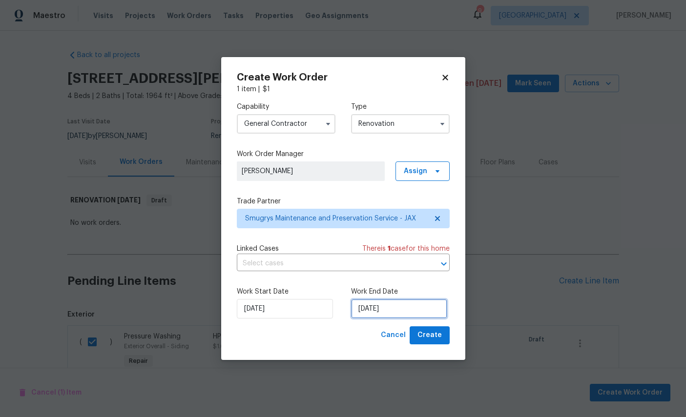
click at [404, 311] on input "10/13/2025" at bounding box center [399, 309] width 96 height 20
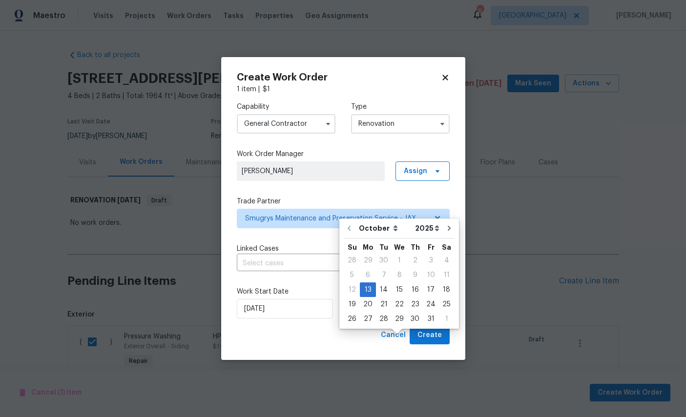
scroll to position [37, 0]
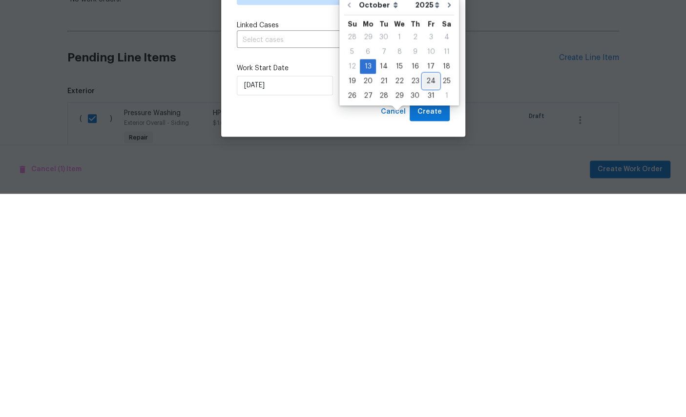
click at [426, 298] on div "24" at bounding box center [431, 305] width 16 height 14
type input "10/24/2025"
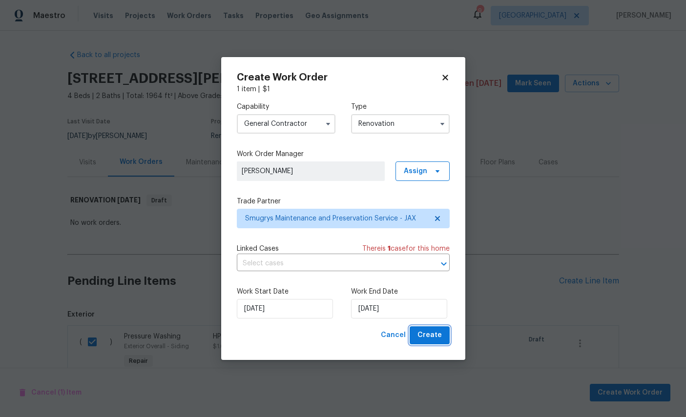
click at [425, 334] on span "Create" at bounding box center [429, 336] width 24 height 12
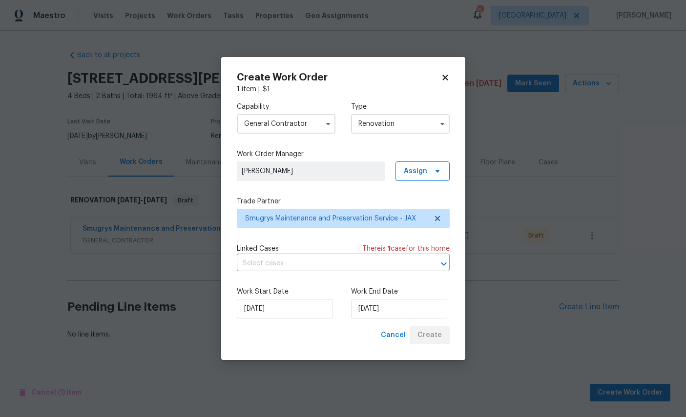
scroll to position [0, 0]
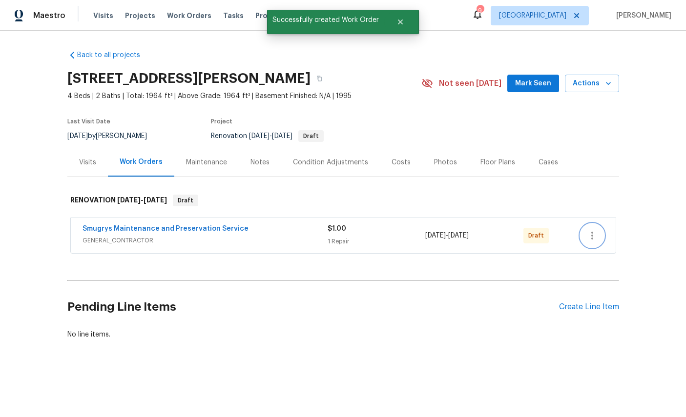
click at [596, 230] on icon "button" at bounding box center [592, 236] width 12 height 12
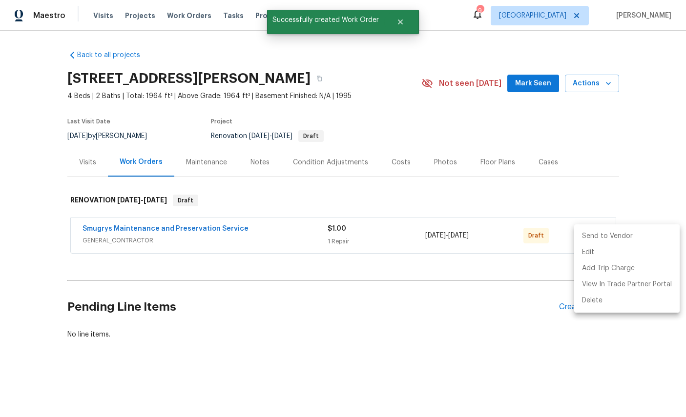
click at [616, 234] on li "Send to Vendor" at bounding box center [626, 236] width 105 height 16
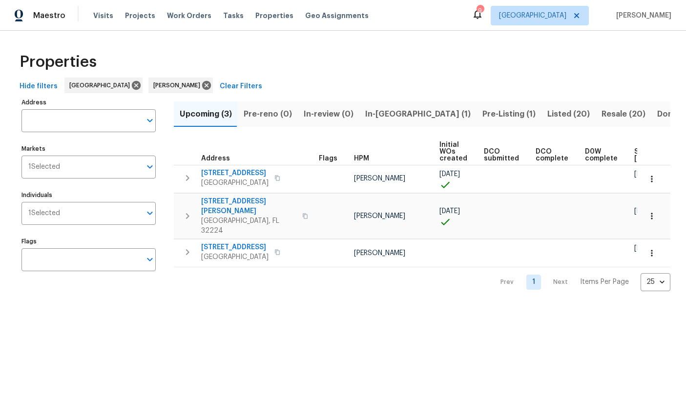
click at [223, 252] on span "[GEOGRAPHIC_DATA]" at bounding box center [234, 257] width 67 height 10
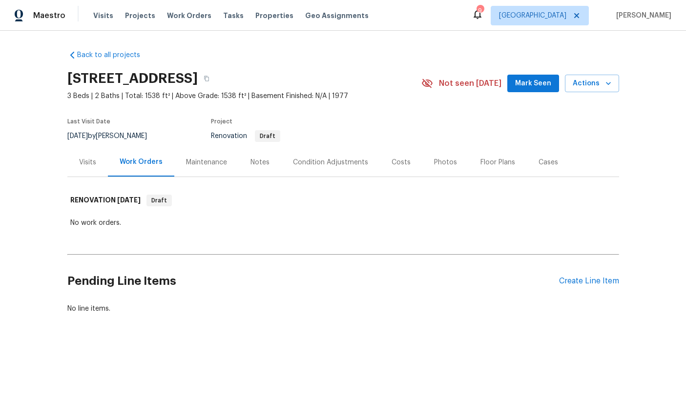
click at [585, 280] on div "Create Line Item" at bounding box center [589, 281] width 60 height 9
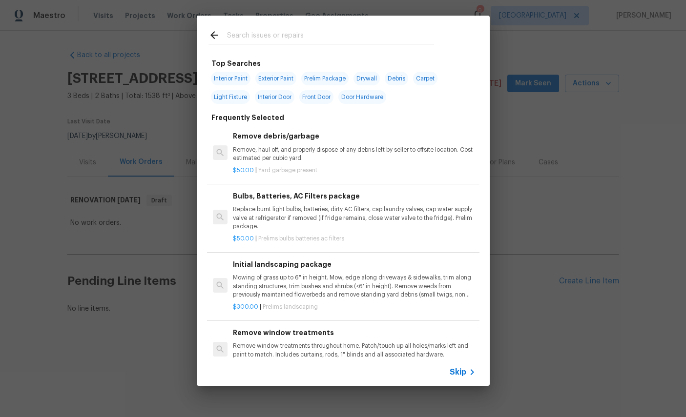
click at [314, 27] on div at bounding box center [321, 35] width 249 height 39
click at [349, 32] on input "text" at bounding box center [330, 36] width 207 height 15
type input "Add"
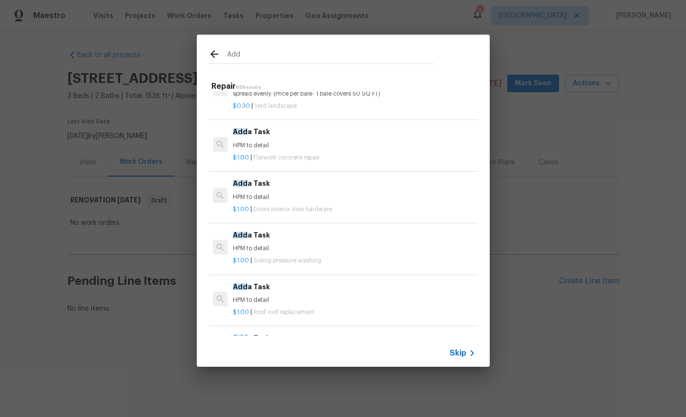
scroll to position [153, 0]
click at [374, 249] on p "HPM to detail" at bounding box center [354, 248] width 242 height 8
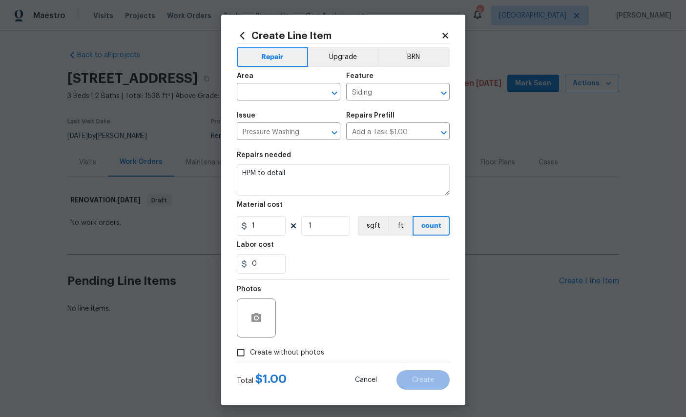
click at [281, 91] on input "text" at bounding box center [275, 92] width 76 height 15
click at [285, 130] on li "Exterior Overall" at bounding box center [289, 132] width 104 height 16
type input "Exterior Overall"
click at [269, 358] on span "Create without photos" at bounding box center [287, 353] width 74 height 10
click at [250, 362] on input "Create without photos" at bounding box center [240, 353] width 19 height 19
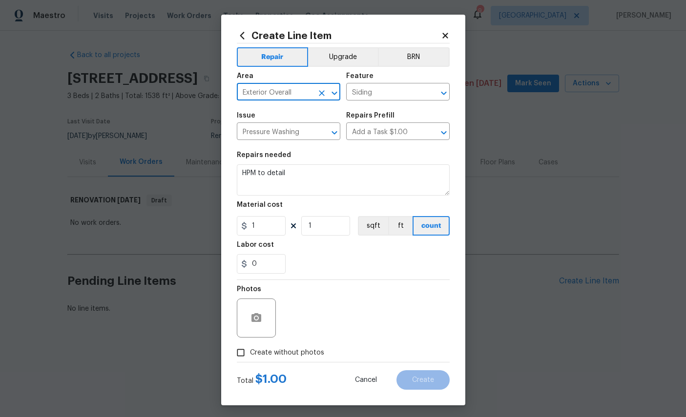
checkbox input "true"
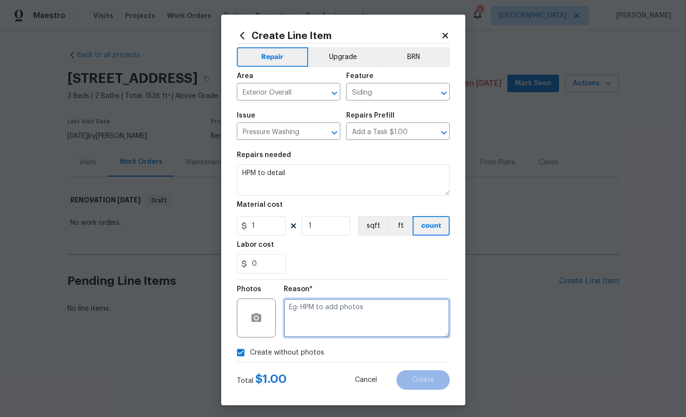
click at [351, 323] on textarea at bounding box center [367, 318] width 166 height 39
type textarea "No"
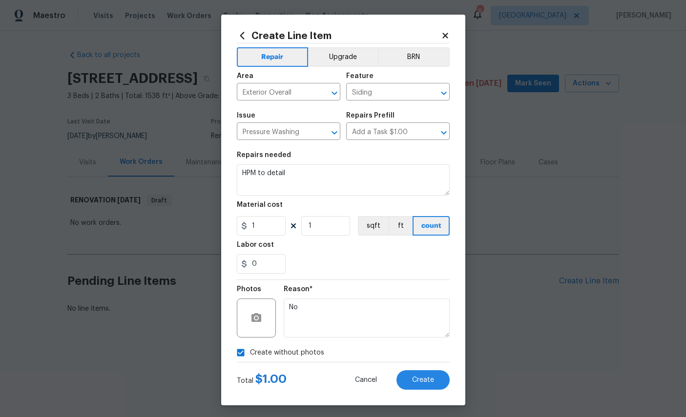
click at [422, 383] on span "Create" at bounding box center [423, 380] width 22 height 7
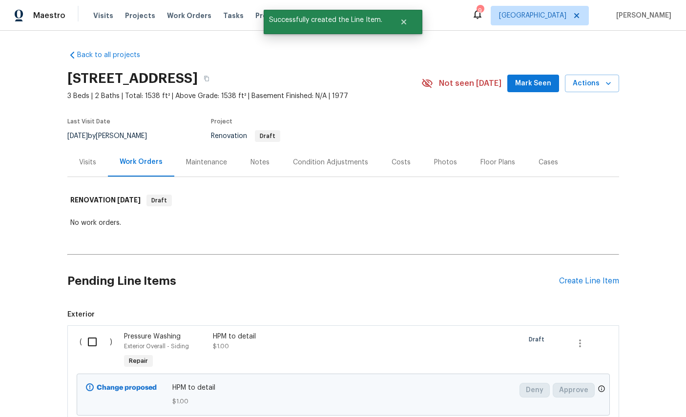
click at [99, 342] on input "checkbox" at bounding box center [96, 342] width 28 height 21
checkbox input "true"
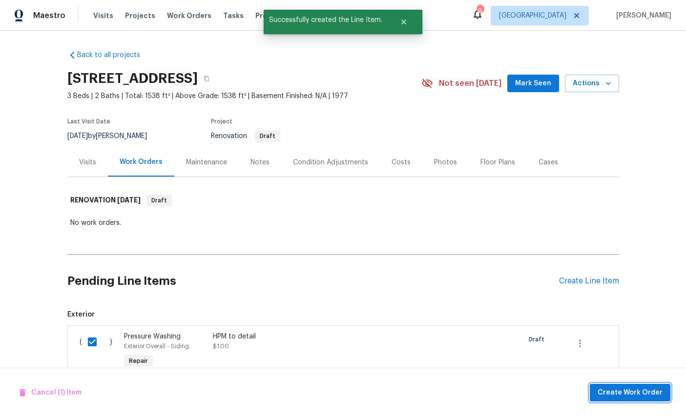
click at [632, 392] on span "Create Work Order" at bounding box center [630, 393] width 65 height 12
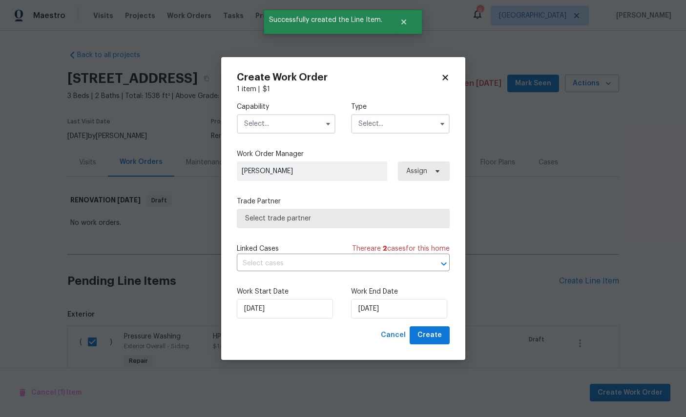
click at [279, 119] on input "text" at bounding box center [286, 124] width 99 height 20
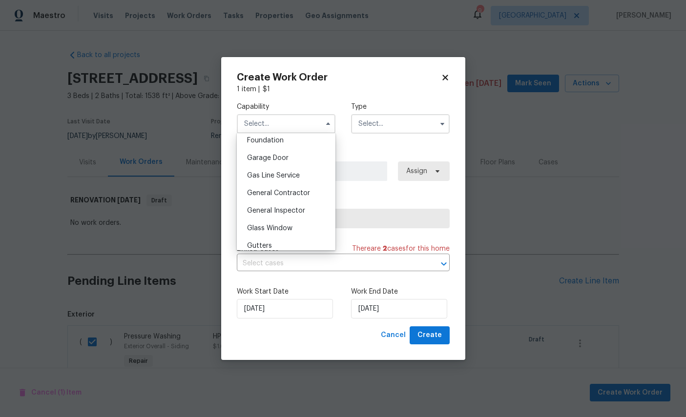
scroll to position [418, 0]
click at [296, 196] on span "General Contractor" at bounding box center [278, 192] width 63 height 7
type input "General Contractor"
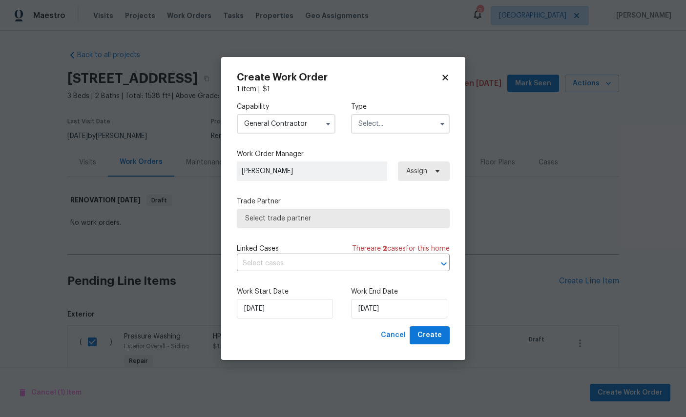
click at [394, 122] on input "text" at bounding box center [400, 124] width 99 height 20
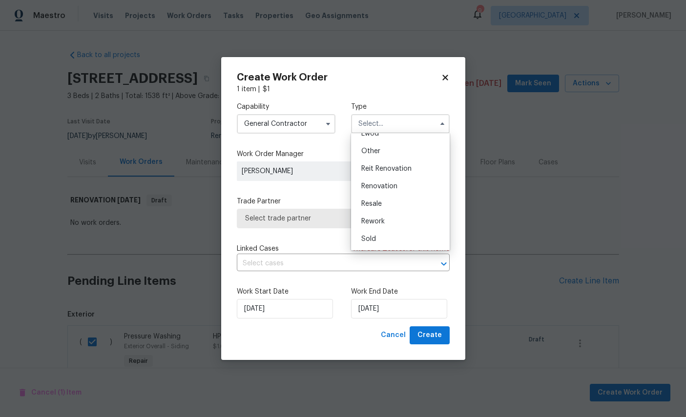
scroll to position [123, 0]
click at [389, 184] on span "Renovation" at bounding box center [379, 186] width 36 height 7
type input "Renovation"
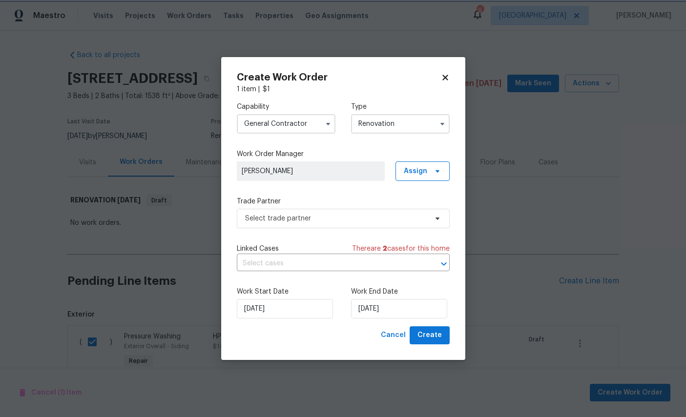
scroll to position [0, 0]
click at [347, 218] on span "Select trade partner" at bounding box center [336, 219] width 182 height 10
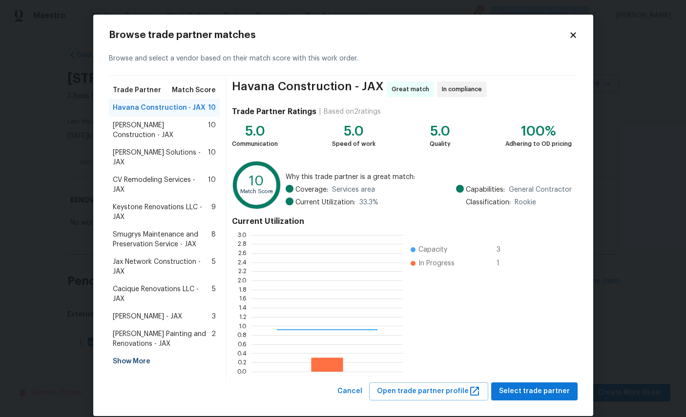
scroll to position [137, 151]
click at [129, 358] on div "Show More" at bounding box center [164, 362] width 111 height 18
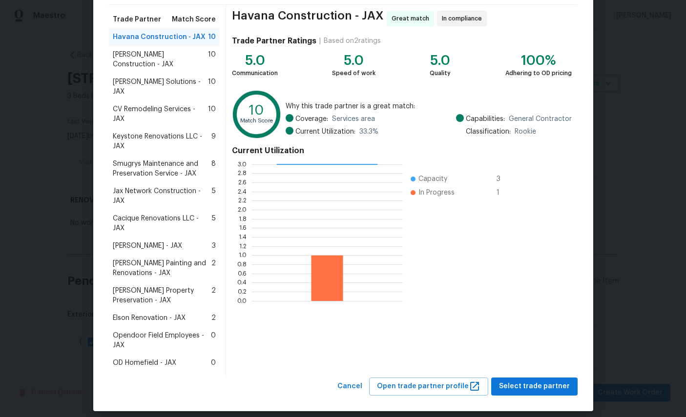
scroll to position [70, 0]
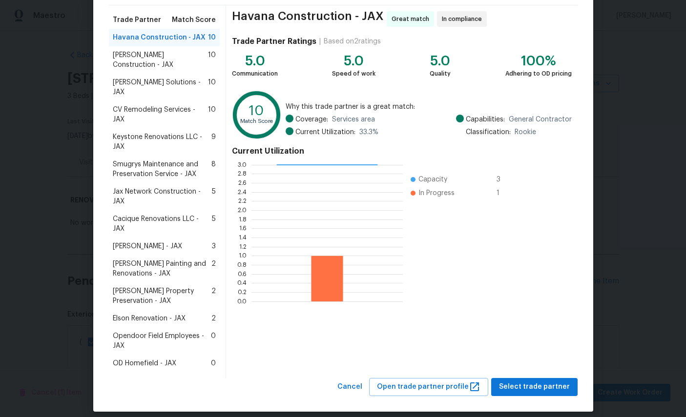
click at [155, 314] on span "Elson Renovation - JAX" at bounding box center [149, 319] width 73 height 10
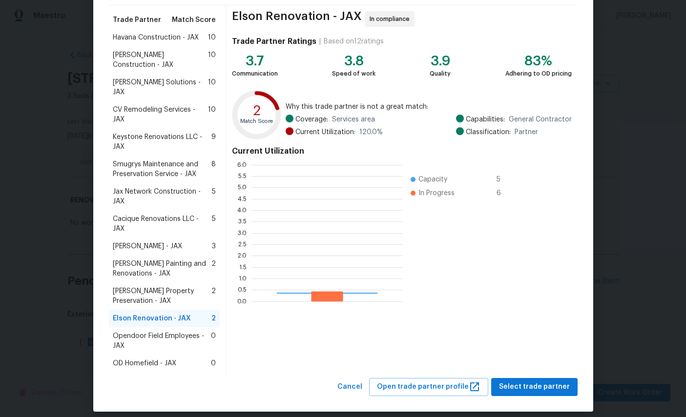
scroll to position [137, 151]
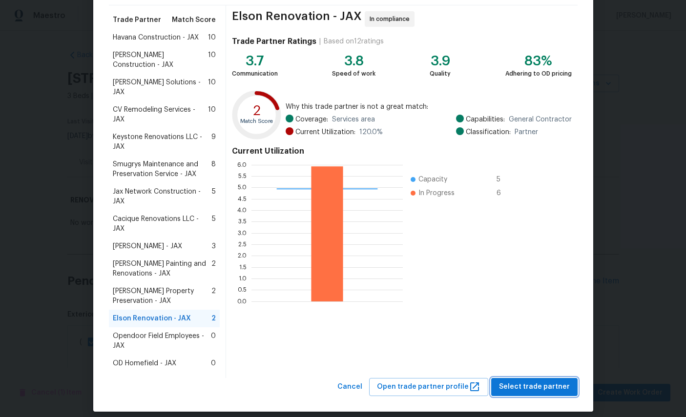
click at [539, 381] on span "Select trade partner" at bounding box center [534, 387] width 71 height 12
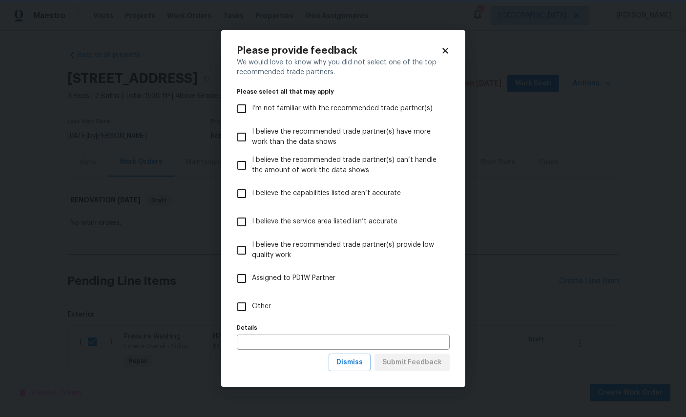
scroll to position [0, 0]
click at [250, 309] on input "Other" at bounding box center [241, 307] width 21 height 21
checkbox input "true"
click at [420, 369] on span "Submit Feedback" at bounding box center [412, 363] width 60 height 12
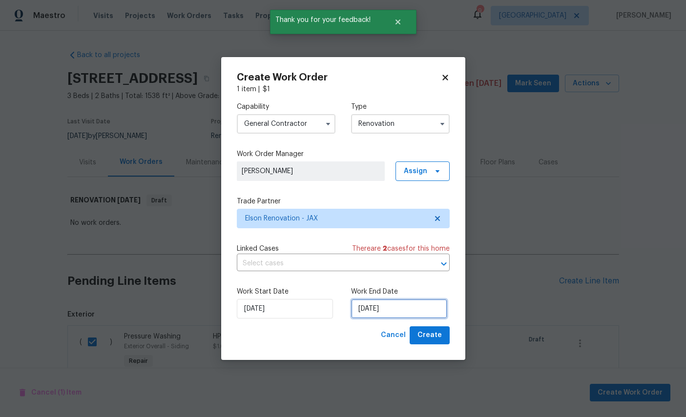
click at [401, 309] on input "10/1/2025" at bounding box center [399, 309] width 96 height 20
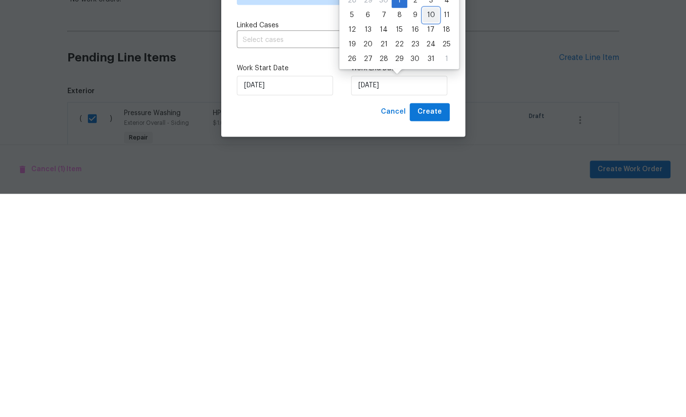
click at [430, 232] on div "10" at bounding box center [431, 239] width 16 height 14
type input "10/10/2025"
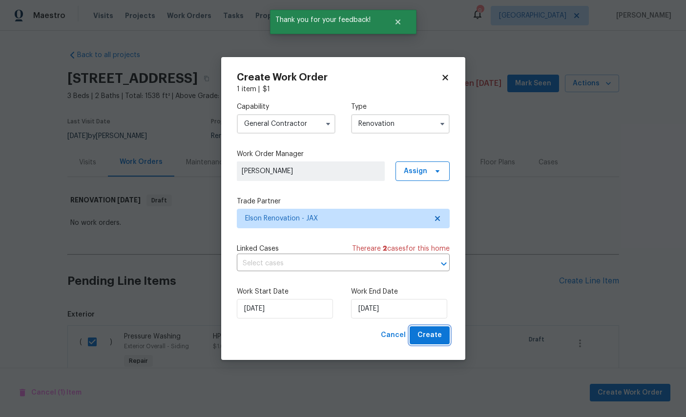
click at [427, 330] on span "Create" at bounding box center [429, 336] width 24 height 12
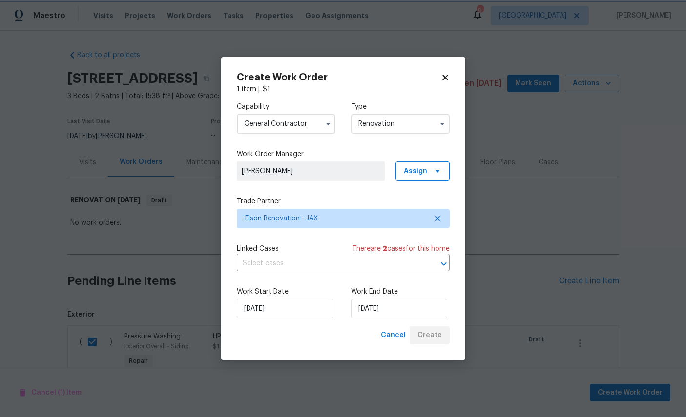
scroll to position [0, 0]
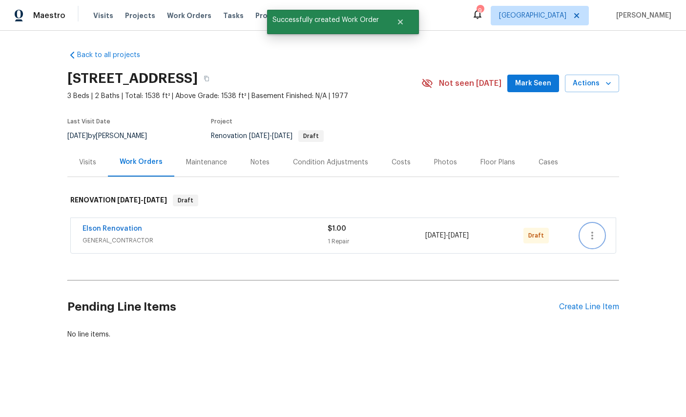
click at [595, 235] on icon "button" at bounding box center [592, 236] width 12 height 12
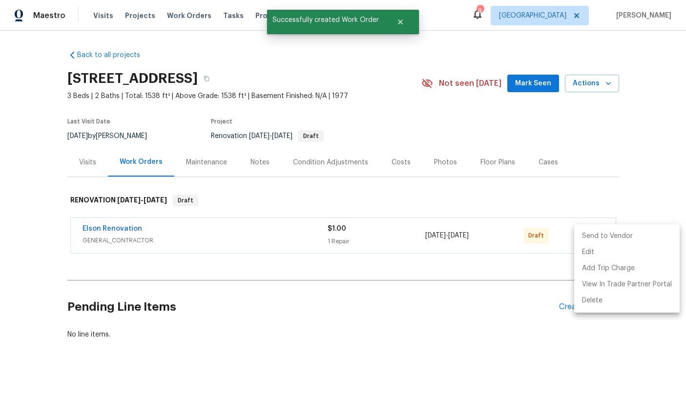
click at [609, 235] on li "Send to Vendor" at bounding box center [626, 236] width 105 height 16
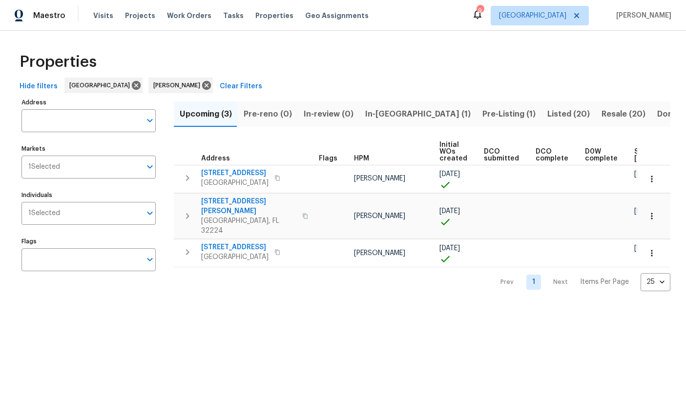
click at [228, 170] on span "[STREET_ADDRESS]" at bounding box center [234, 173] width 67 height 10
click at [236, 200] on span "[STREET_ADDRESS][PERSON_NAME]" at bounding box center [248, 207] width 95 height 20
click at [233, 243] on span "[STREET_ADDRESS]" at bounding box center [234, 248] width 67 height 10
click at [482, 113] on span "Pre-Listing (1)" at bounding box center [508, 114] width 53 height 14
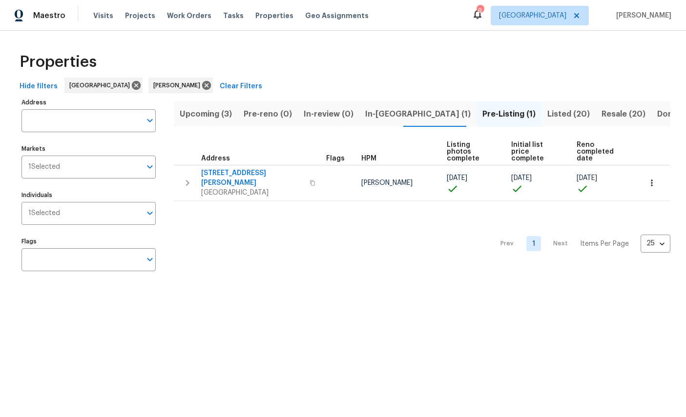
click at [249, 171] on span "[STREET_ADDRESS][PERSON_NAME]" at bounding box center [252, 178] width 103 height 20
click at [243, 168] on span "[STREET_ADDRESS][PERSON_NAME]" at bounding box center [252, 178] width 103 height 20
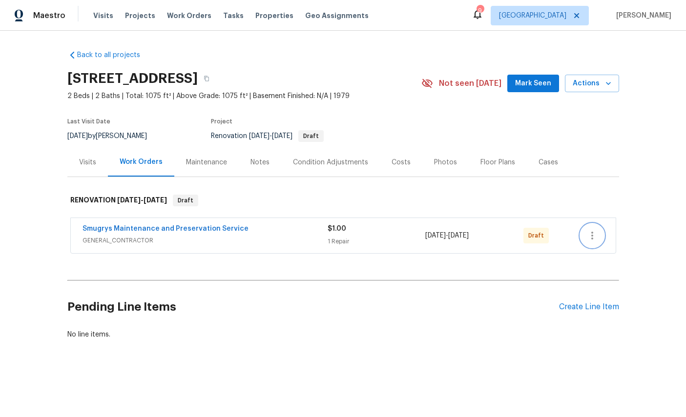
click at [597, 236] on icon "button" at bounding box center [592, 236] width 12 height 12
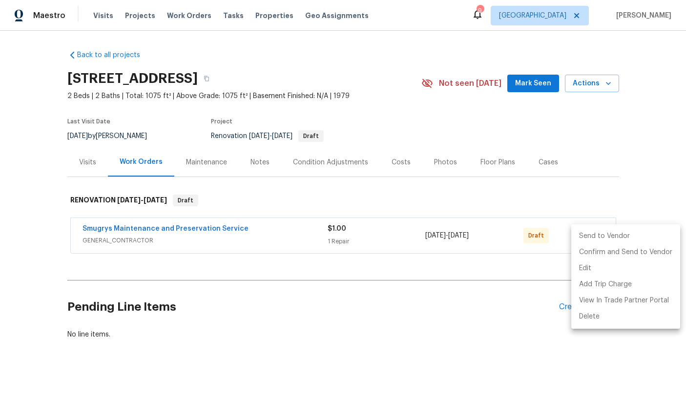
click at [604, 230] on li "Send to Vendor" at bounding box center [625, 236] width 109 height 16
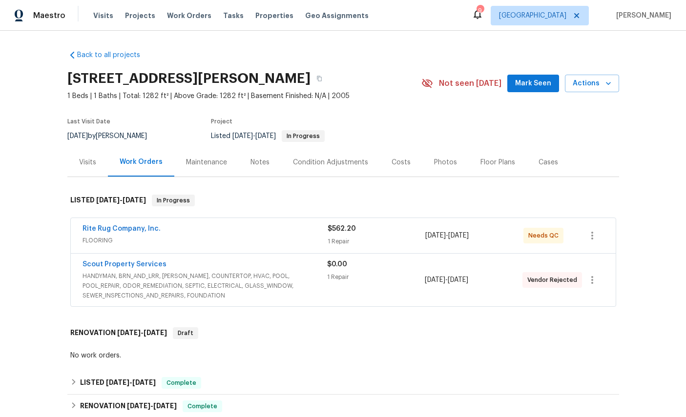
click at [100, 230] on link "Rite Rug Company, Inc." at bounding box center [122, 229] width 78 height 7
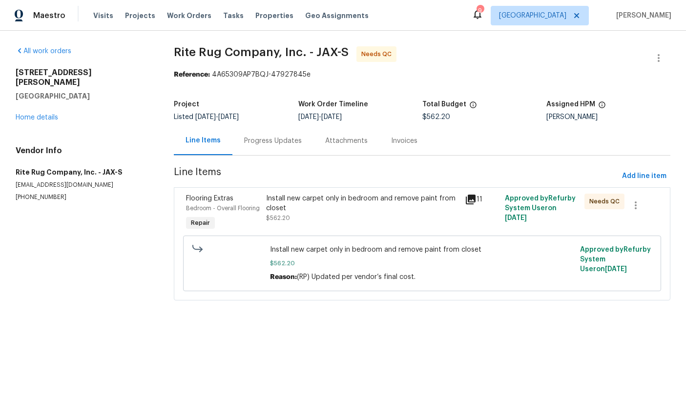
click at [215, 200] on span "Flooring Extras" at bounding box center [209, 198] width 47 height 7
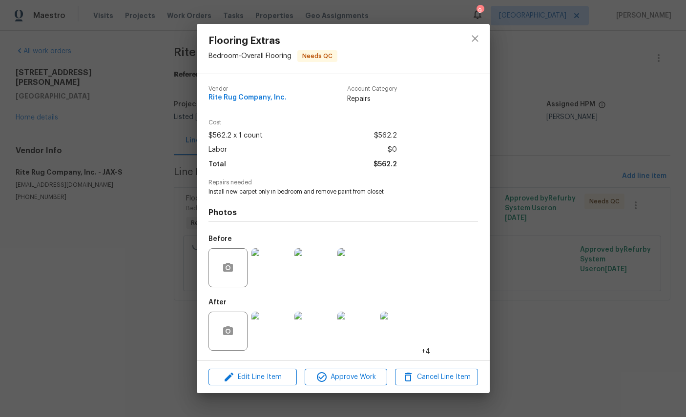
click at [265, 336] on img at bounding box center [270, 331] width 39 height 39
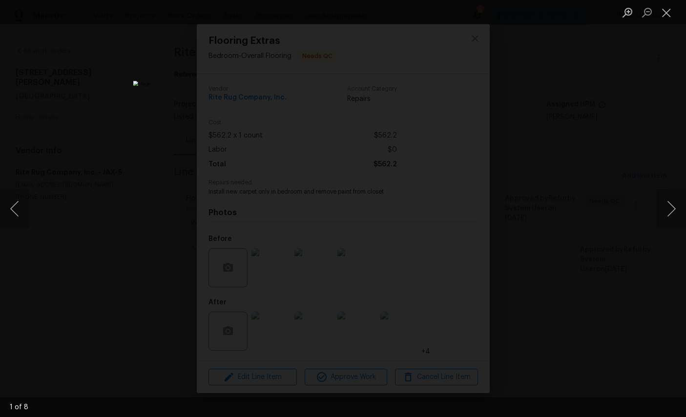
click at [671, 207] on button "Next image" at bounding box center [671, 208] width 29 height 39
click at [666, 207] on button "Next image" at bounding box center [671, 208] width 29 height 39
click at [670, 212] on button "Next image" at bounding box center [671, 208] width 29 height 39
click at [672, 214] on button "Next image" at bounding box center [671, 208] width 29 height 39
click at [669, 19] on button "Close lightbox" at bounding box center [667, 12] width 20 height 17
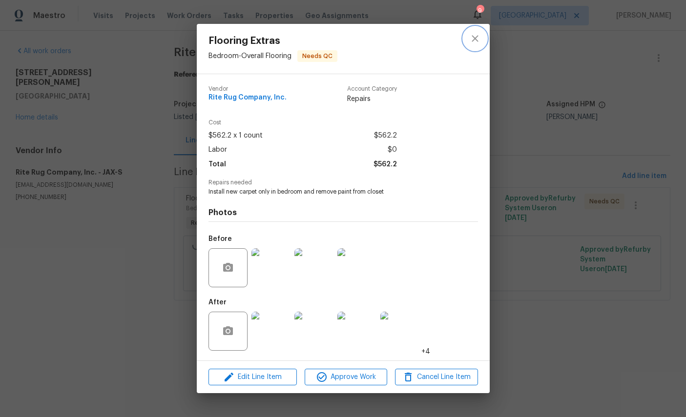
click at [476, 34] on icon "close" at bounding box center [475, 39] width 12 height 12
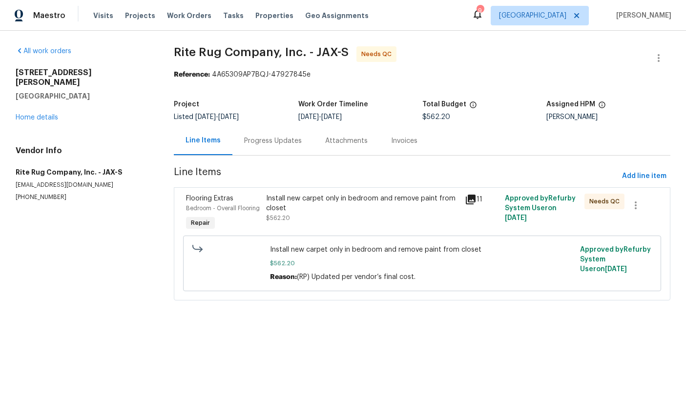
click at [30, 114] on link "Home details" at bounding box center [37, 117] width 42 height 7
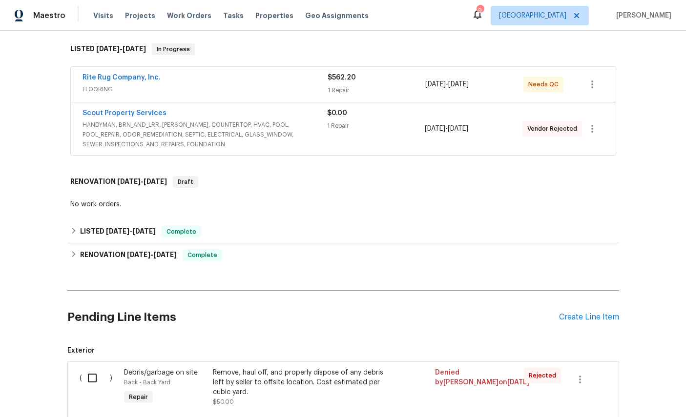
scroll to position [159, 0]
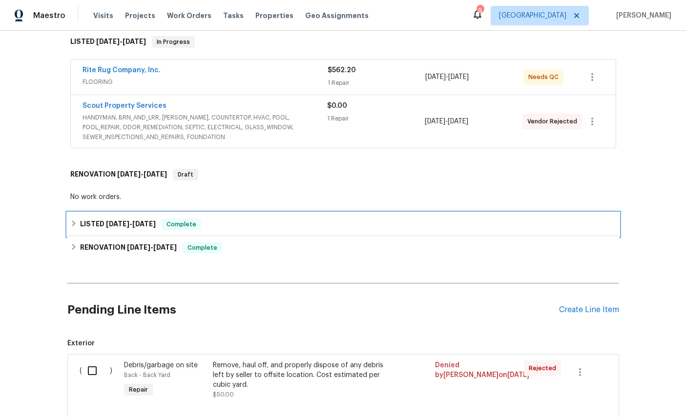
click at [93, 226] on h6 "LISTED 8/9/25 - 8/11/25" at bounding box center [118, 225] width 76 height 12
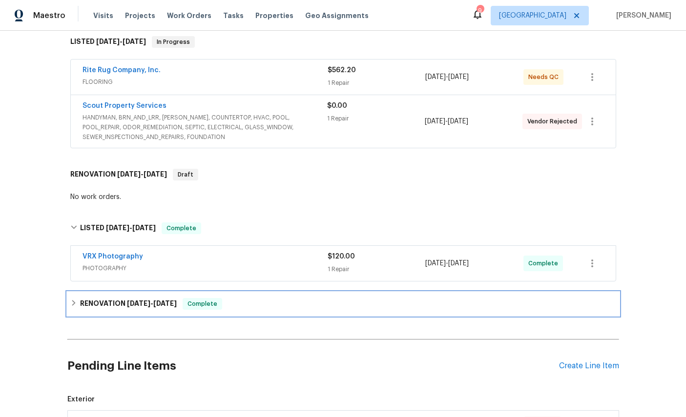
click at [103, 303] on h6 "RENOVATION 8/6/25 - 8/7/25" at bounding box center [128, 304] width 97 height 12
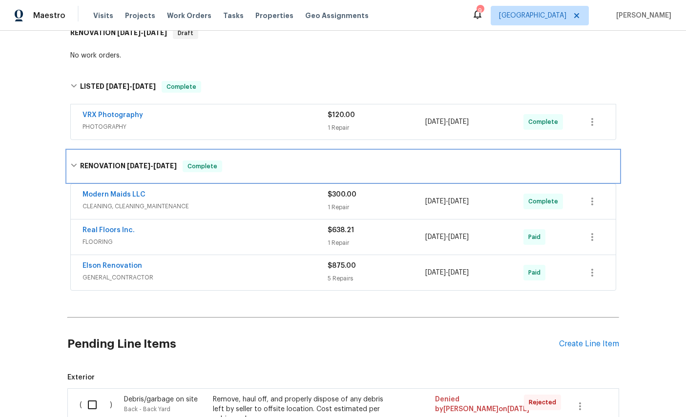
scroll to position [306, 0]
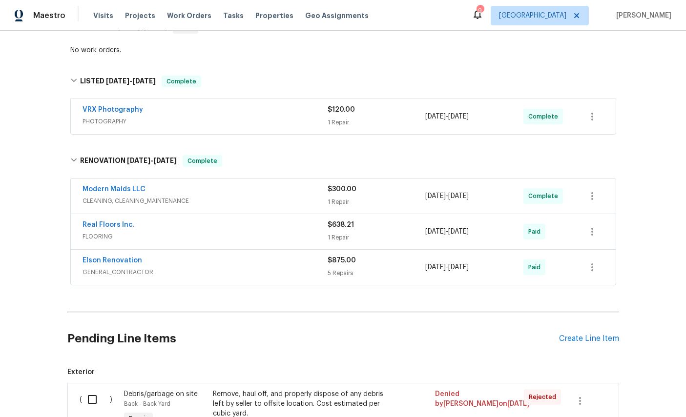
click at [96, 224] on link "Real Floors Inc." at bounding box center [109, 225] width 52 height 7
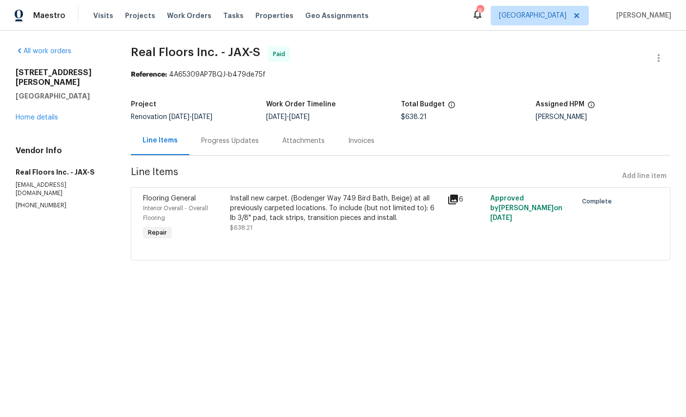
click at [173, 209] on span "Interior Overall - Overall Flooring" at bounding box center [175, 214] width 65 height 16
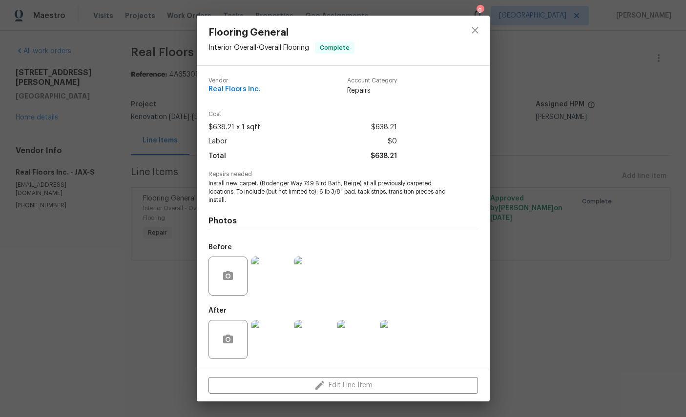
scroll to position [10, 0]
click at [274, 330] on img at bounding box center [270, 339] width 39 height 39
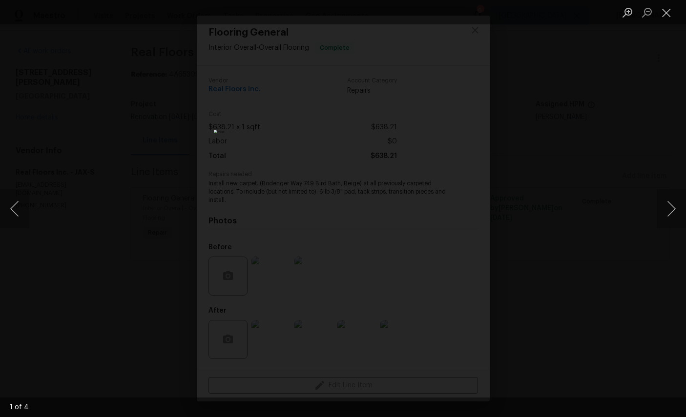
click at [670, 14] on button "Close lightbox" at bounding box center [667, 12] width 20 height 17
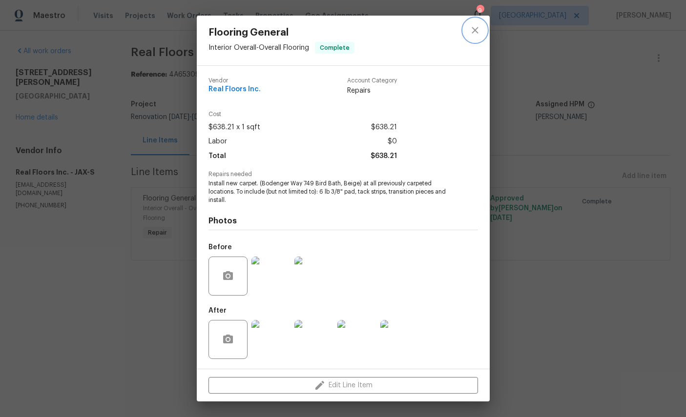
click at [476, 30] on icon "close" at bounding box center [475, 30] width 6 height 6
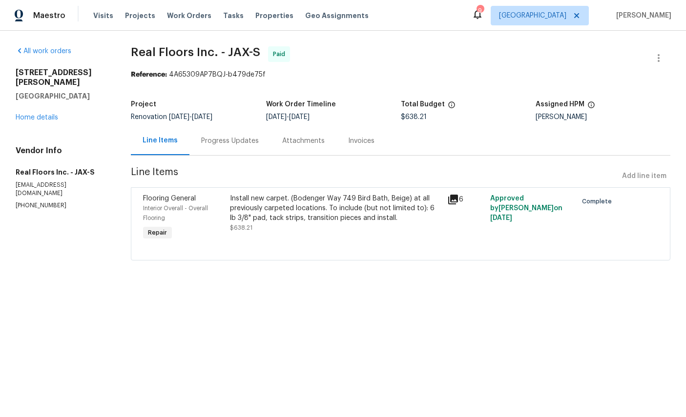
click at [41, 114] on link "Home details" at bounding box center [37, 117] width 42 height 7
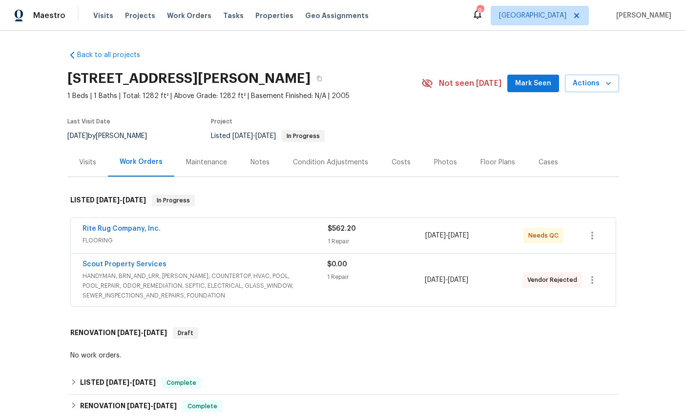
click at [121, 231] on link "Rite Rug Company, Inc." at bounding box center [122, 229] width 78 height 7
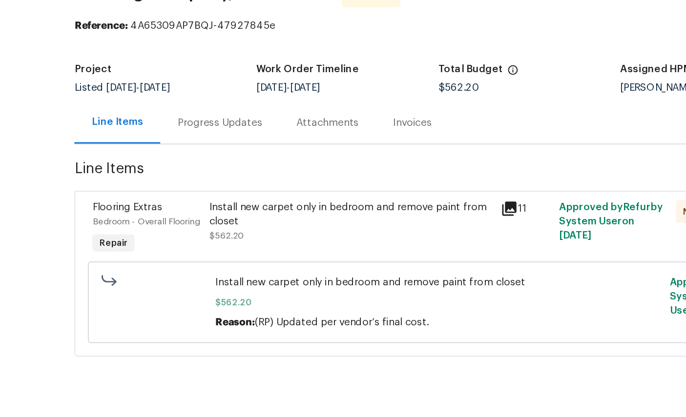
click at [186, 195] on span "Flooring Extras" at bounding box center [209, 198] width 47 height 7
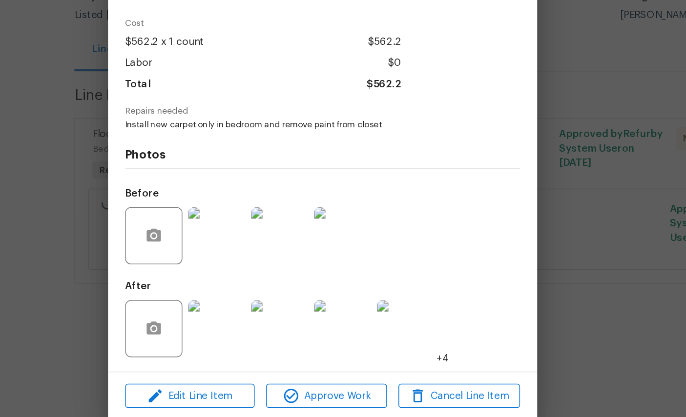
click at [251, 312] on img at bounding box center [270, 331] width 39 height 39
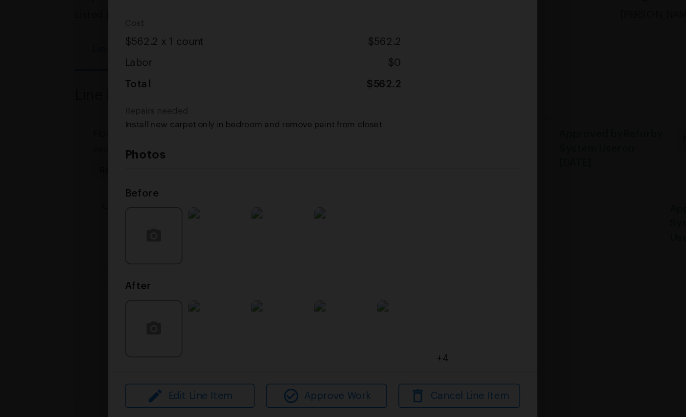
click at [436, 169] on div "Lightbox" at bounding box center [343, 208] width 686 height 417
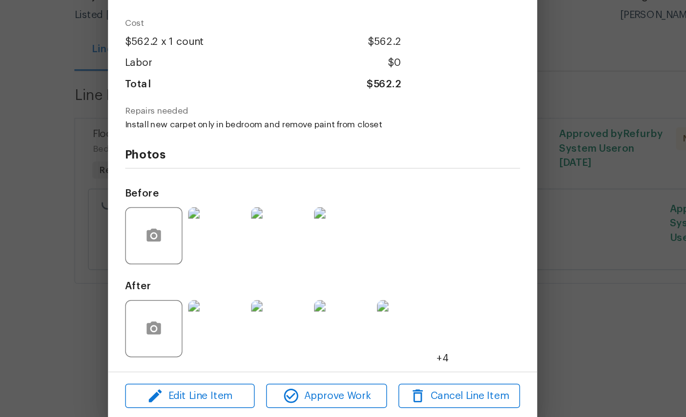
click at [294, 312] on img at bounding box center [313, 331] width 39 height 39
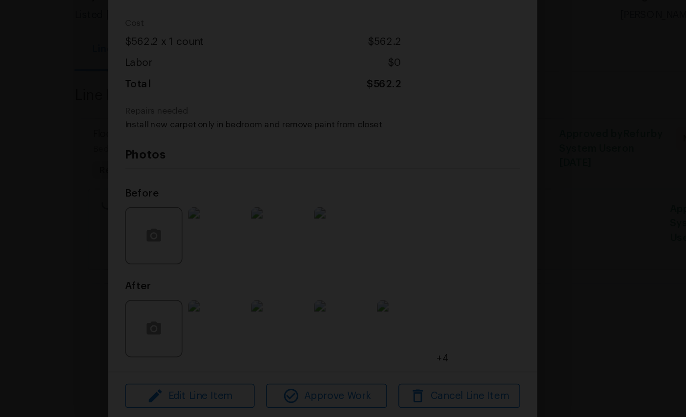
click at [268, 231] on img "Lightbox" at bounding box center [343, 209] width 448 height 272
click at [449, 6] on div "Lightbox" at bounding box center [343, 208] width 686 height 417
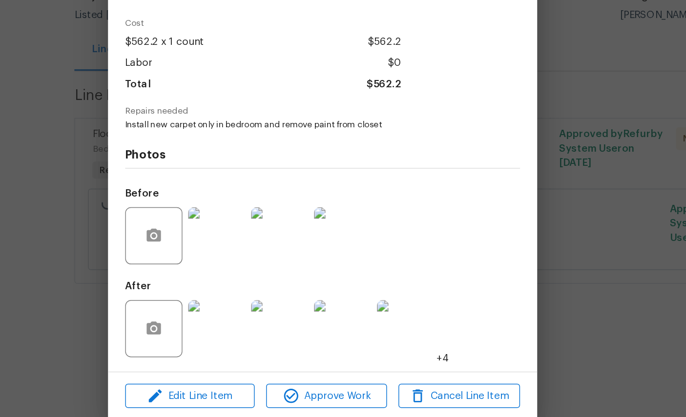
click at [380, 312] on img at bounding box center [399, 331] width 39 height 39
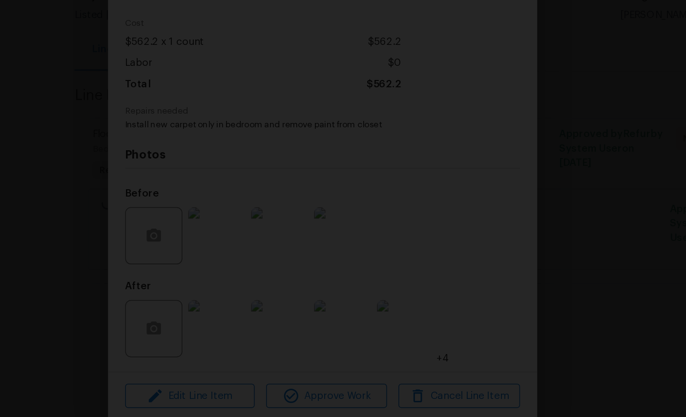
click at [451, 5] on div "Lightbox" at bounding box center [343, 208] width 686 height 417
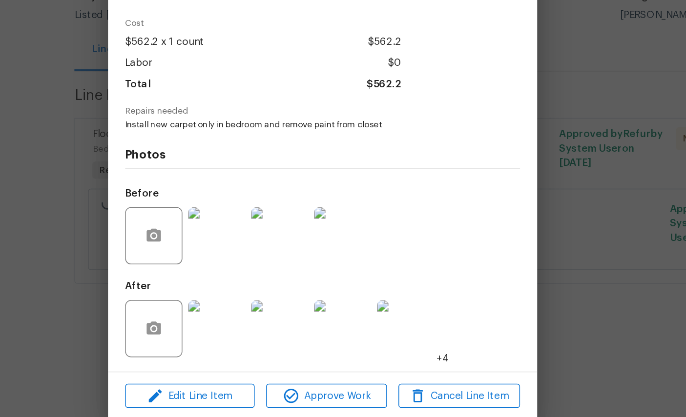
click at [337, 312] on img at bounding box center [356, 331] width 39 height 39
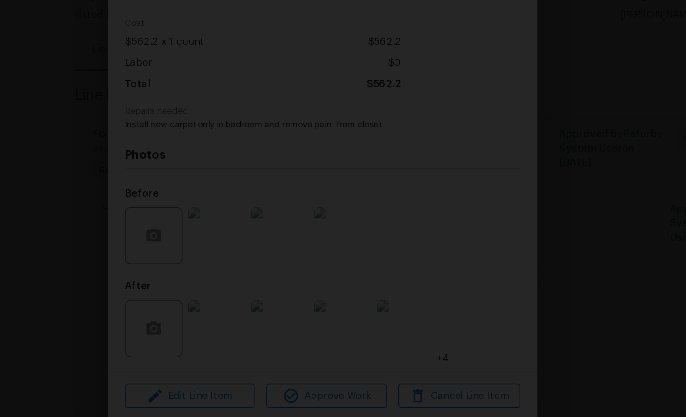
click at [436, 204] on div "Lightbox" at bounding box center [343, 208] width 686 height 417
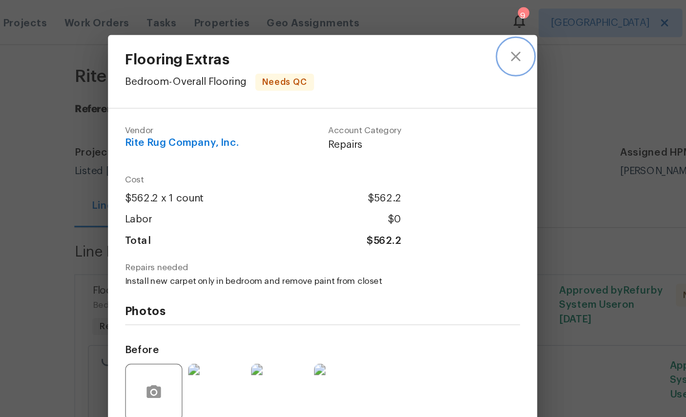
click at [469, 36] on icon "close" at bounding box center [475, 39] width 12 height 12
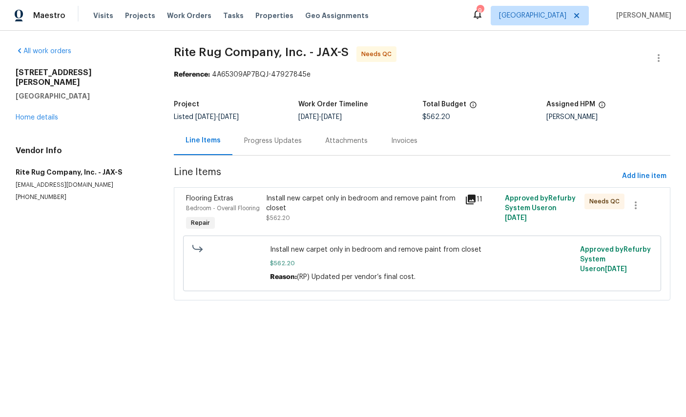
click at [33, 114] on link "Home details" at bounding box center [37, 117] width 42 height 7
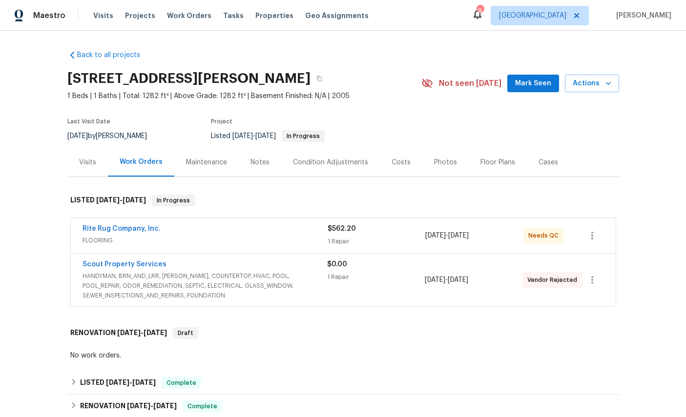
click at [95, 228] on link "Rite Rug Company, Inc." at bounding box center [122, 229] width 78 height 7
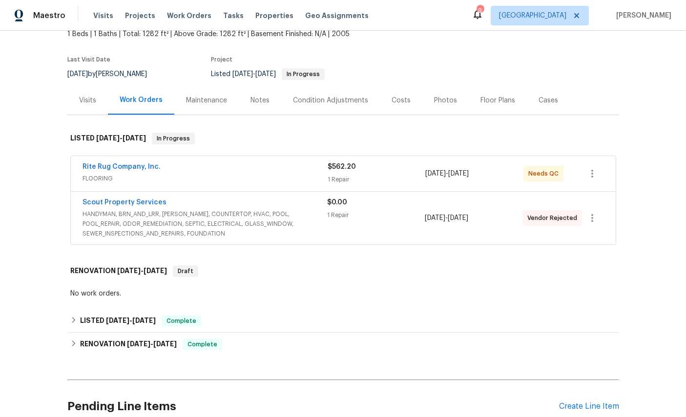
scroll to position [63, 0]
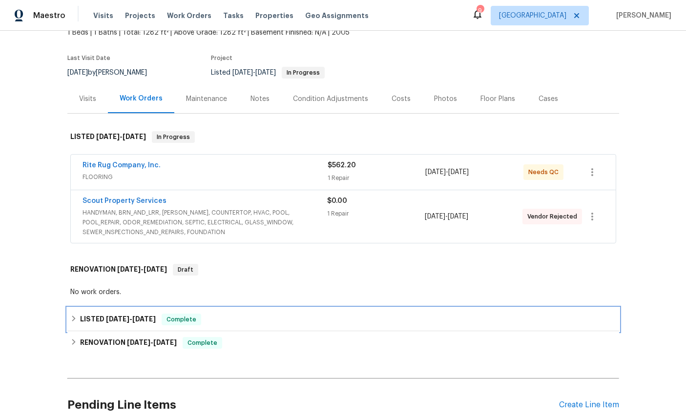
click at [120, 319] on span "[DATE]" at bounding box center [117, 319] width 23 height 7
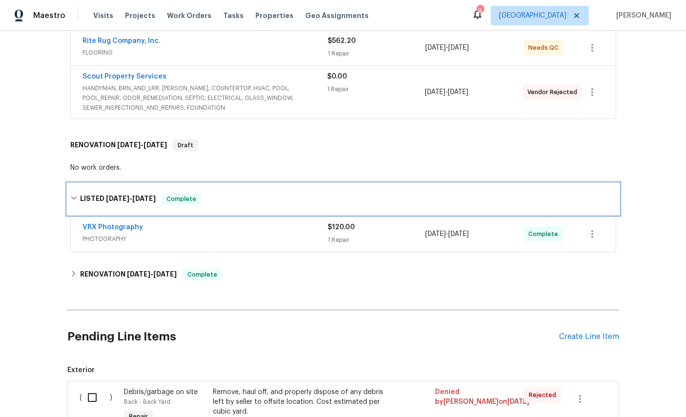
scroll to position [207, 0]
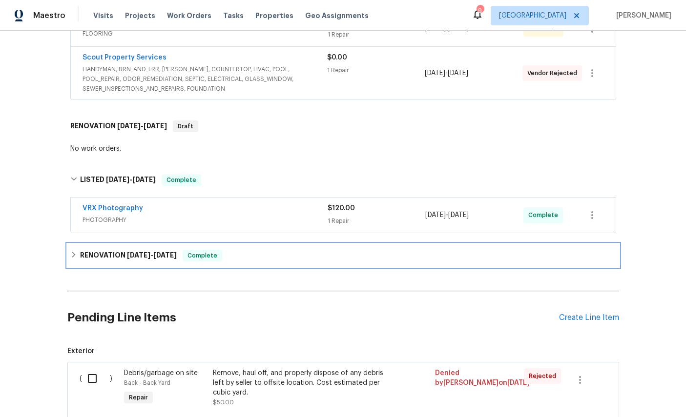
click at [104, 256] on h6 "RENOVATION 8/6/25 - 8/7/25" at bounding box center [128, 256] width 97 height 12
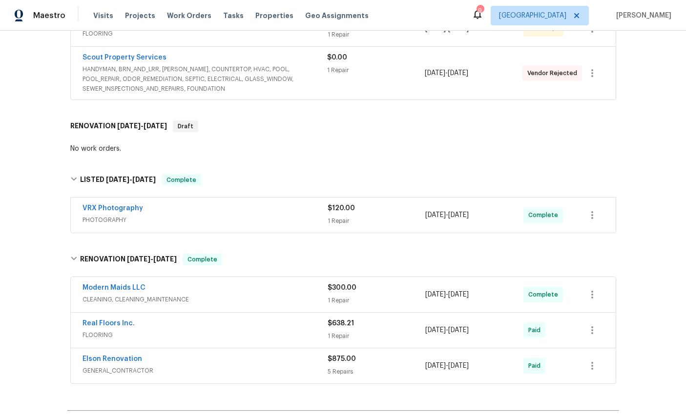
click at [97, 326] on link "Real Floors Inc." at bounding box center [109, 323] width 52 height 7
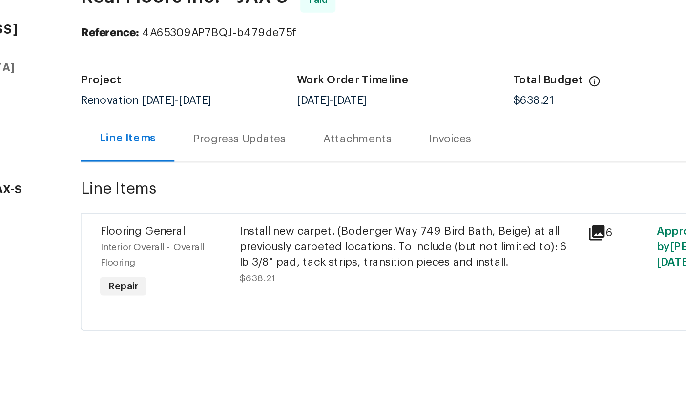
click at [143, 194] on div "Flooring General" at bounding box center [183, 199] width 81 height 10
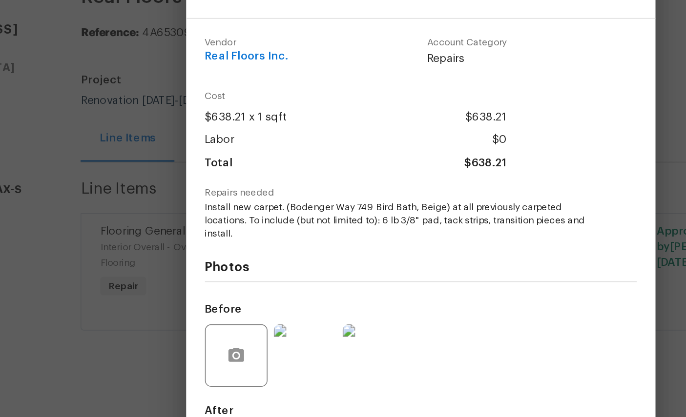
scroll to position [10, 0]
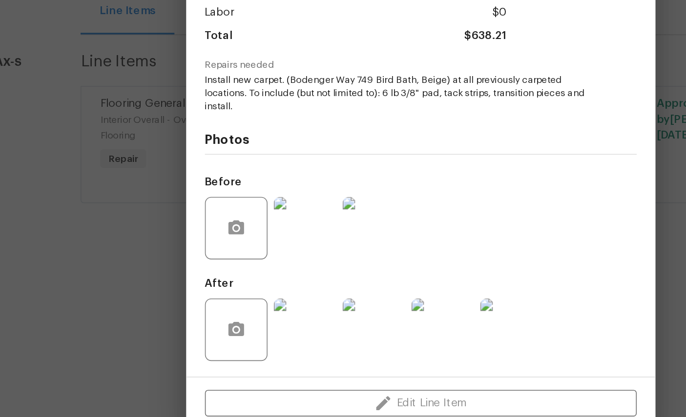
click at [251, 320] on img at bounding box center [270, 339] width 39 height 39
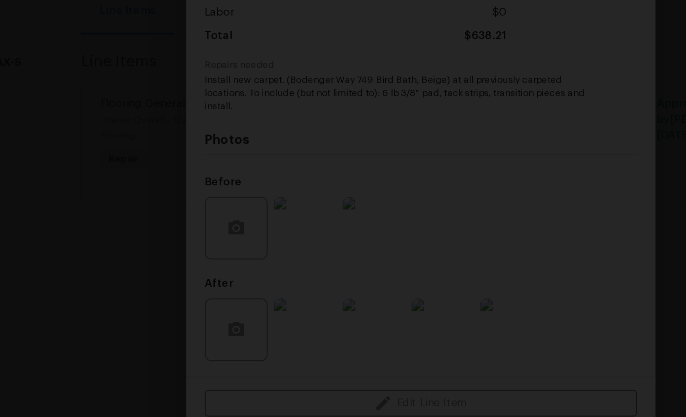
click at [416, 134] on div "Lightbox" at bounding box center [343, 208] width 686 height 417
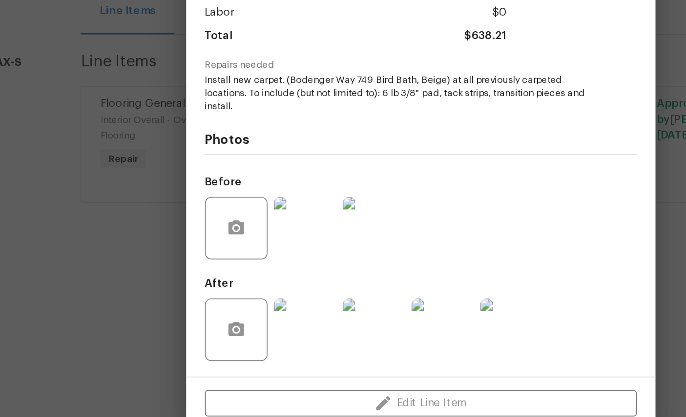
click at [380, 320] on img at bounding box center [399, 339] width 39 height 39
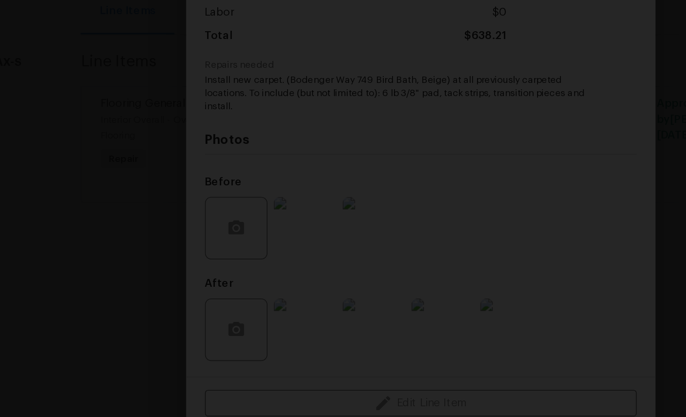
click at [409, 9] on div "Lightbox" at bounding box center [343, 208] width 686 height 417
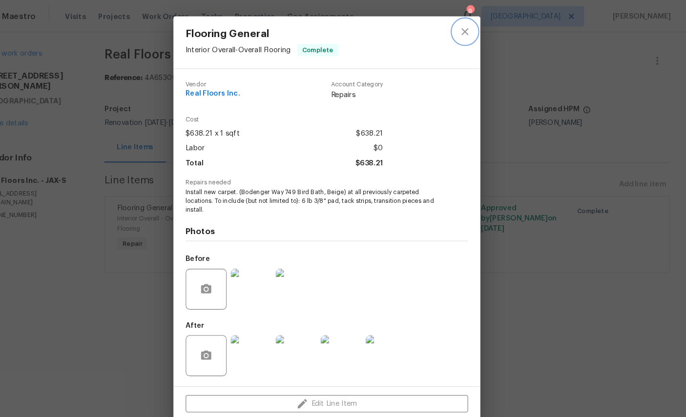
click at [469, 25] on icon "close" at bounding box center [475, 30] width 12 height 12
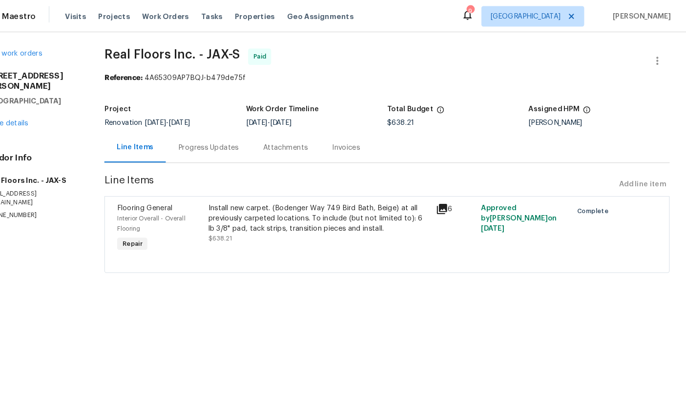
click at [17, 120] on link "Home details" at bounding box center [37, 117] width 42 height 7
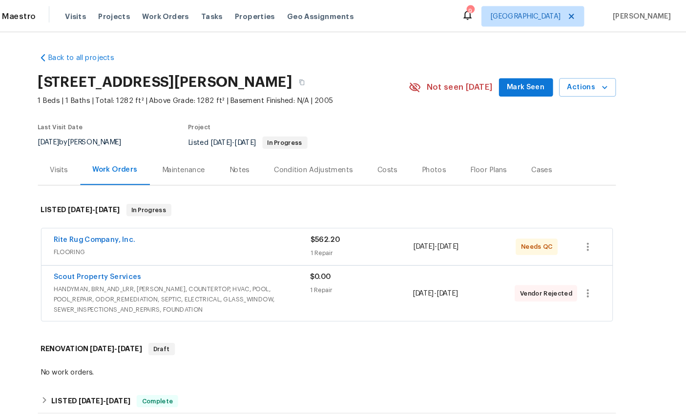
click at [83, 232] on link "Rite Rug Company, Inc." at bounding box center [122, 229] width 78 height 7
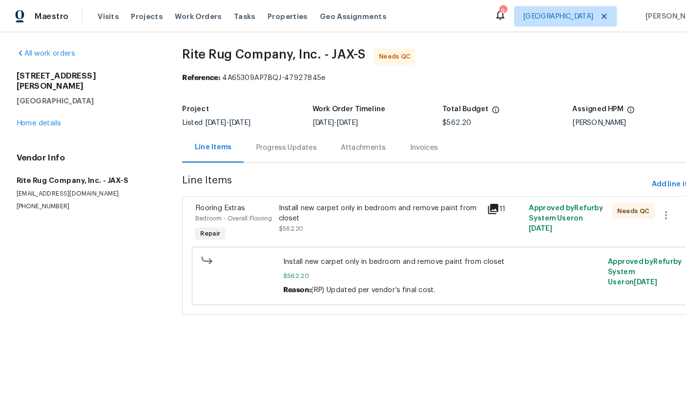
click at [34, 114] on link "Home details" at bounding box center [37, 117] width 42 height 7
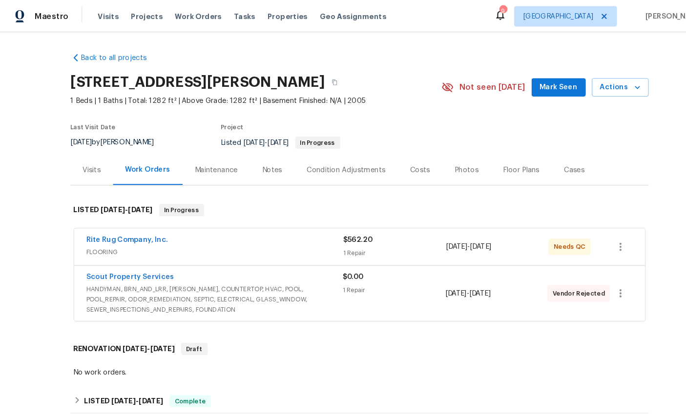
click at [146, 163] on div "Work Orders" at bounding box center [141, 162] width 43 height 10
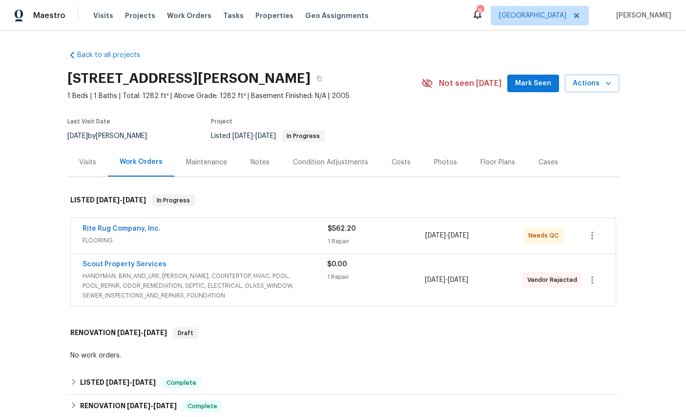
click at [107, 227] on link "Rite Rug Company, Inc." at bounding box center [122, 229] width 78 height 7
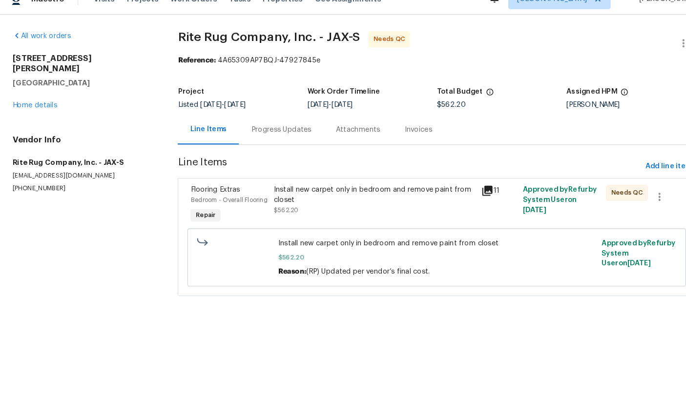
click at [204, 204] on div "Bedroom - Overall Flooring" at bounding box center [223, 209] width 74 height 10
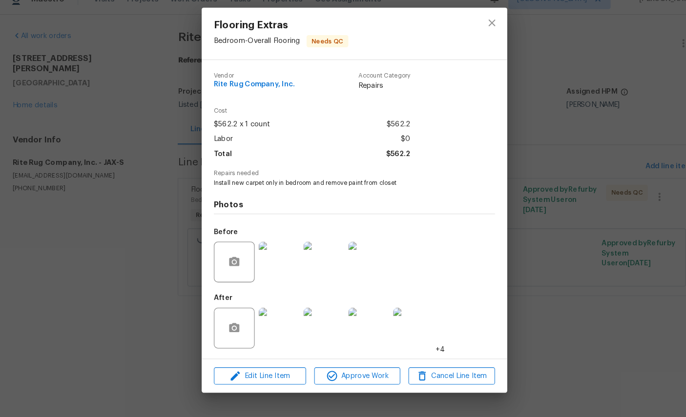
click at [260, 320] on img at bounding box center [270, 331] width 39 height 39
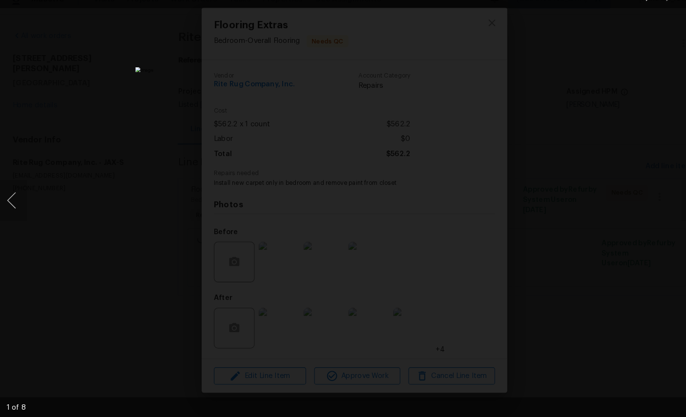
click at [611, 213] on div "Lightbox" at bounding box center [343, 208] width 686 height 417
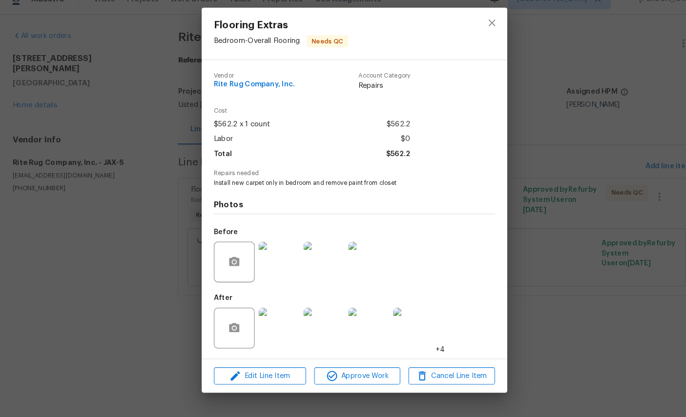
click at [311, 321] on img at bounding box center [313, 331] width 39 height 39
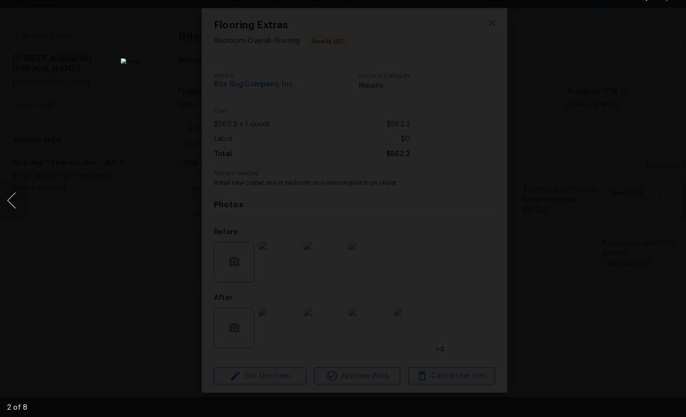
click at [600, 230] on div "Lightbox" at bounding box center [343, 208] width 686 height 417
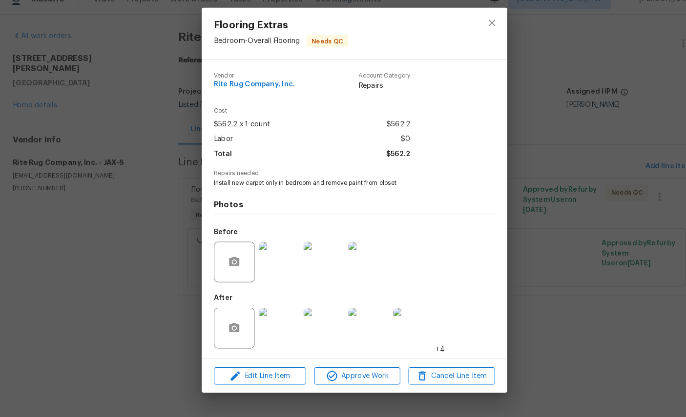
click at [354, 315] on img at bounding box center [356, 331] width 39 height 39
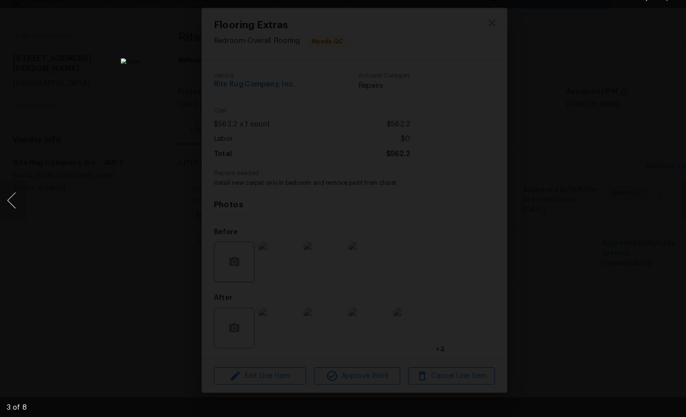
click at [581, 221] on div "Lightbox" at bounding box center [343, 208] width 686 height 417
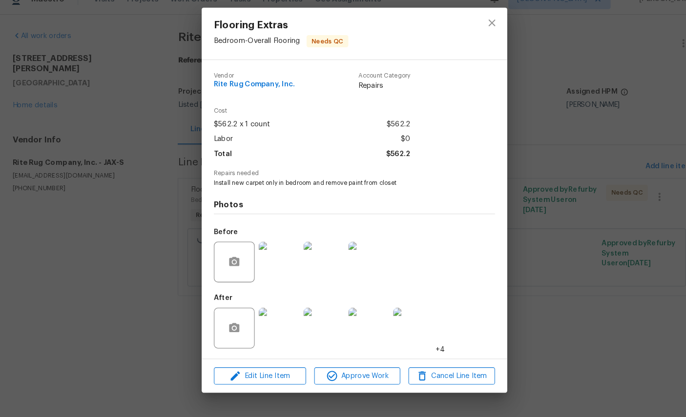
click at [398, 313] on img at bounding box center [399, 331] width 39 height 39
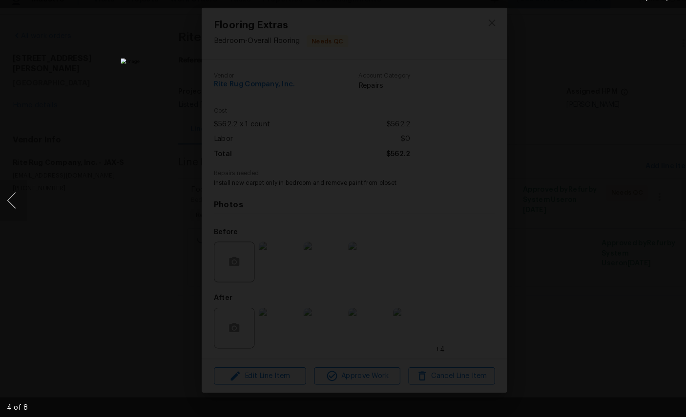
click at [572, 213] on div "Lightbox" at bounding box center [343, 208] width 686 height 417
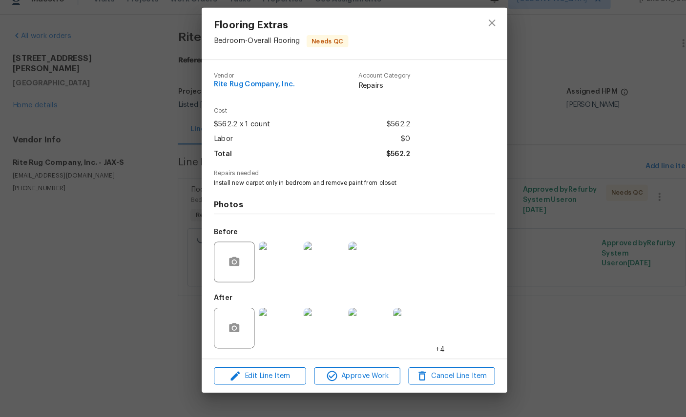
click at [311, 261] on img at bounding box center [313, 268] width 39 height 39
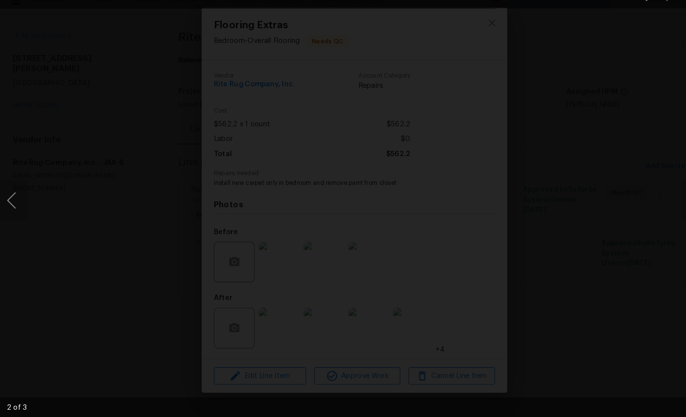
click at [633, 183] on div "Lightbox" at bounding box center [343, 208] width 686 height 417
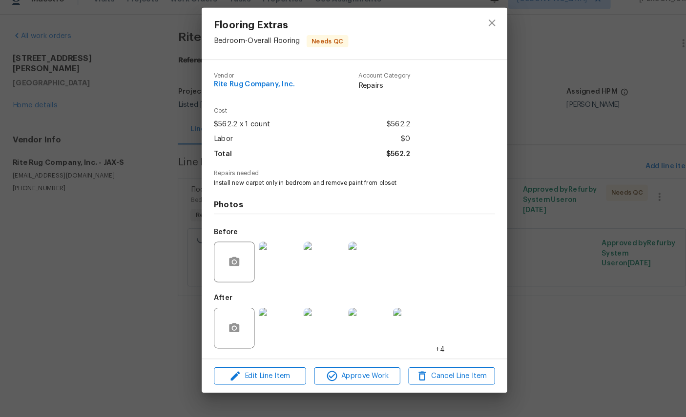
click at [356, 259] on img at bounding box center [356, 268] width 39 height 39
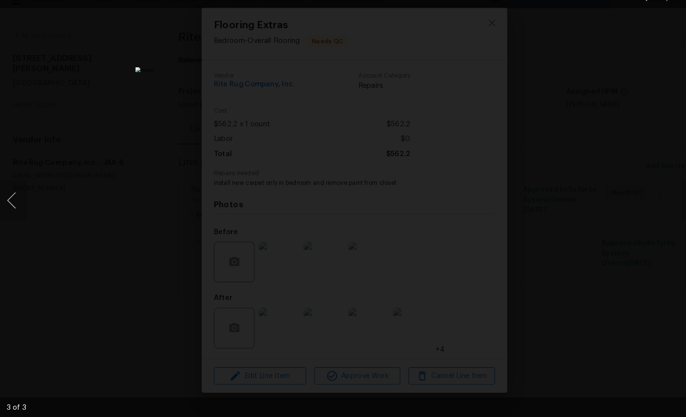
click at [5, 189] on button "Previous image" at bounding box center [14, 208] width 29 height 39
click at [15, 192] on button "Previous image" at bounding box center [14, 208] width 29 height 39
click at [555, 249] on div "Lightbox" at bounding box center [343, 208] width 686 height 417
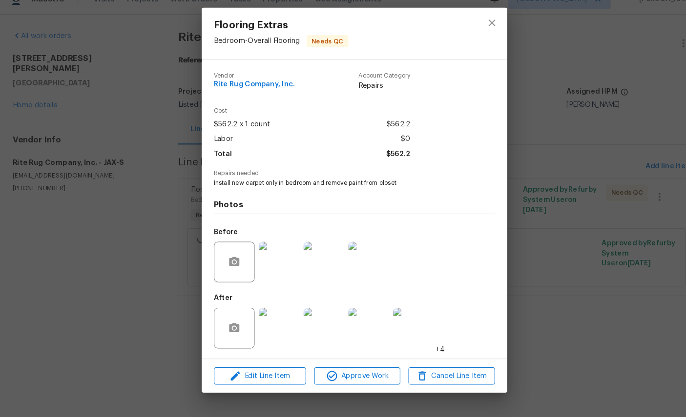
click at [316, 261] on img at bounding box center [313, 268] width 39 height 39
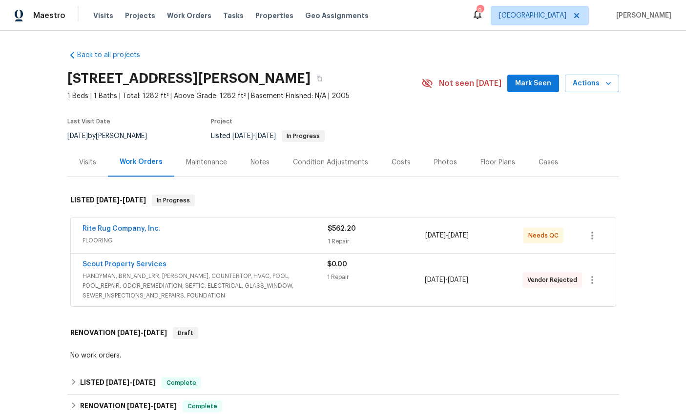
click at [93, 230] on link "Rite Rug Company, Inc." at bounding box center [122, 229] width 78 height 7
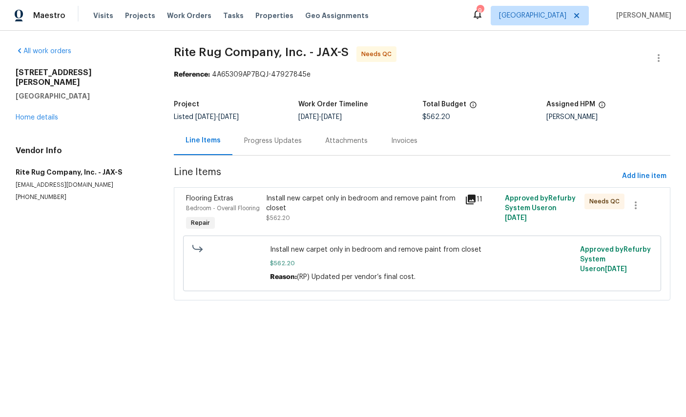
click at [198, 205] on div "Bedroom - Overall Flooring" at bounding box center [223, 209] width 74 height 10
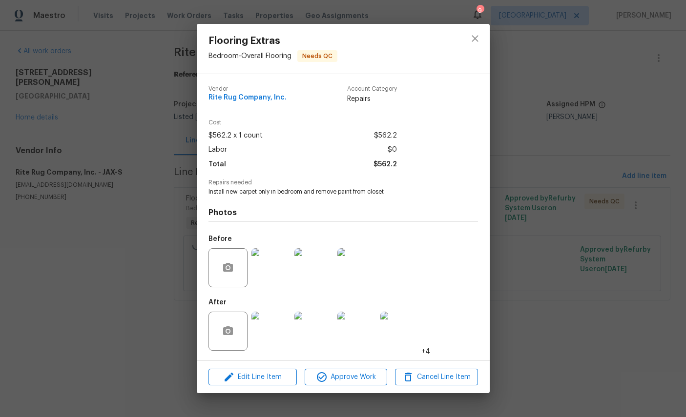
click at [309, 271] on img at bounding box center [313, 268] width 39 height 39
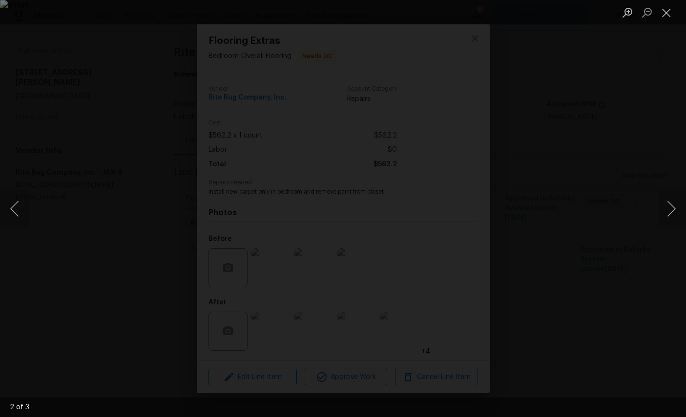
click at [673, 8] on button "Close lightbox" at bounding box center [667, 12] width 20 height 17
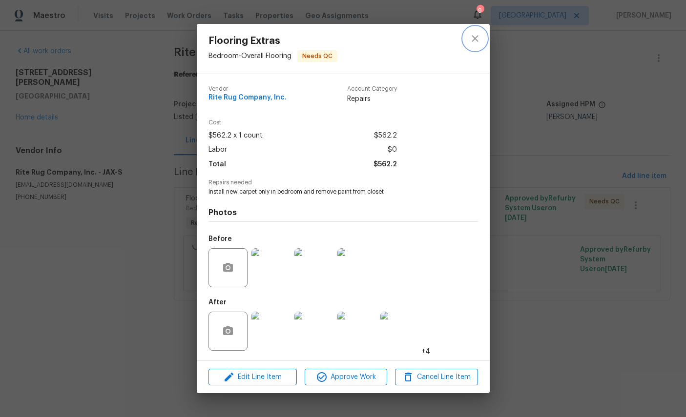
click at [476, 33] on icon "close" at bounding box center [475, 39] width 12 height 12
